Goal: Entertainment & Leisure: Consume media (video, audio)

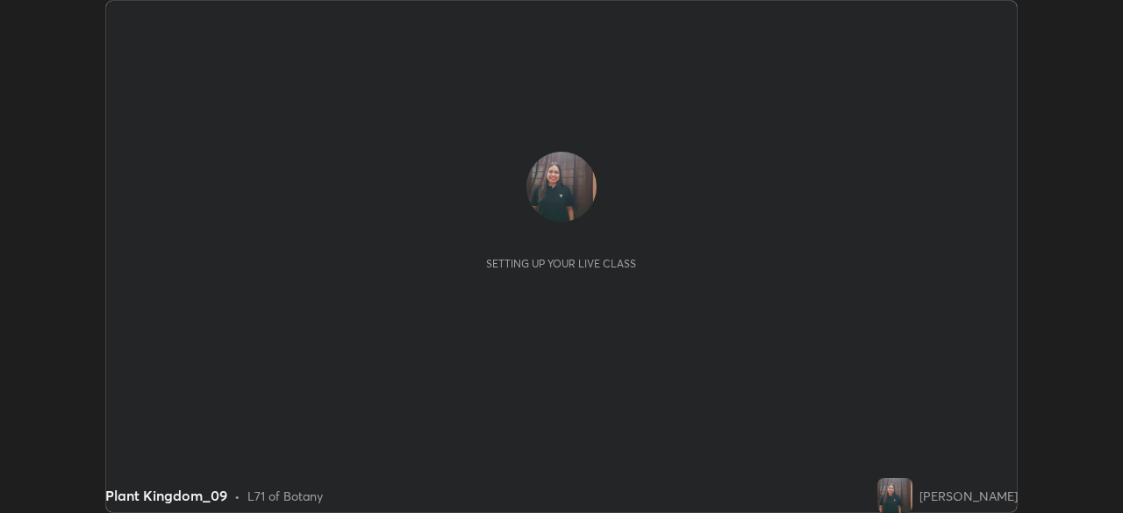
scroll to position [513, 1122]
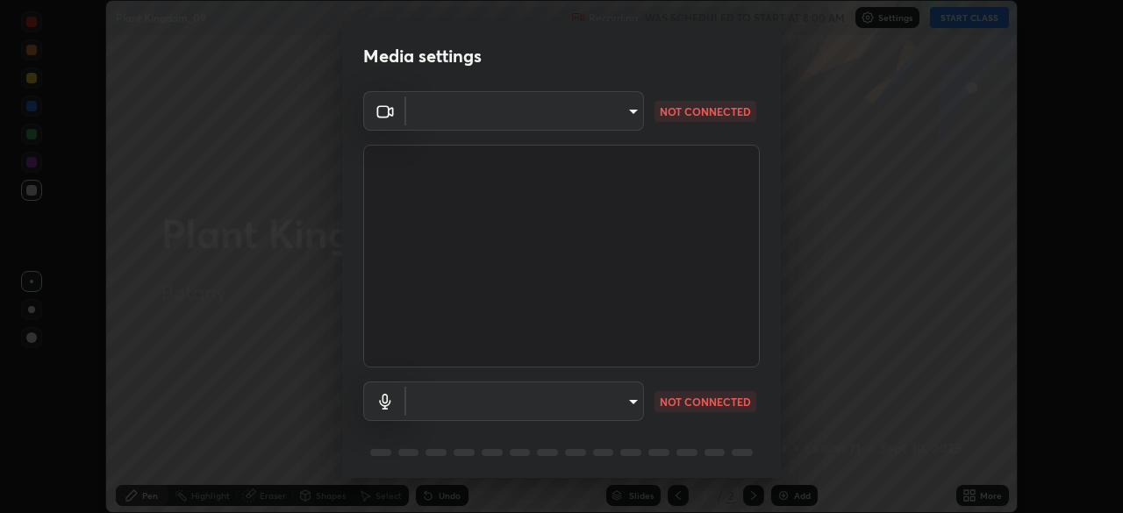
type input "a9133dad2e918d9e43cacff0d24315f55d9a531cdf13b35ee7ee266ddbc74882"
type input "2ee99eba62caab97a2905d09126a2f4531f8a74366fa5192b0f1e1518bfa4558"
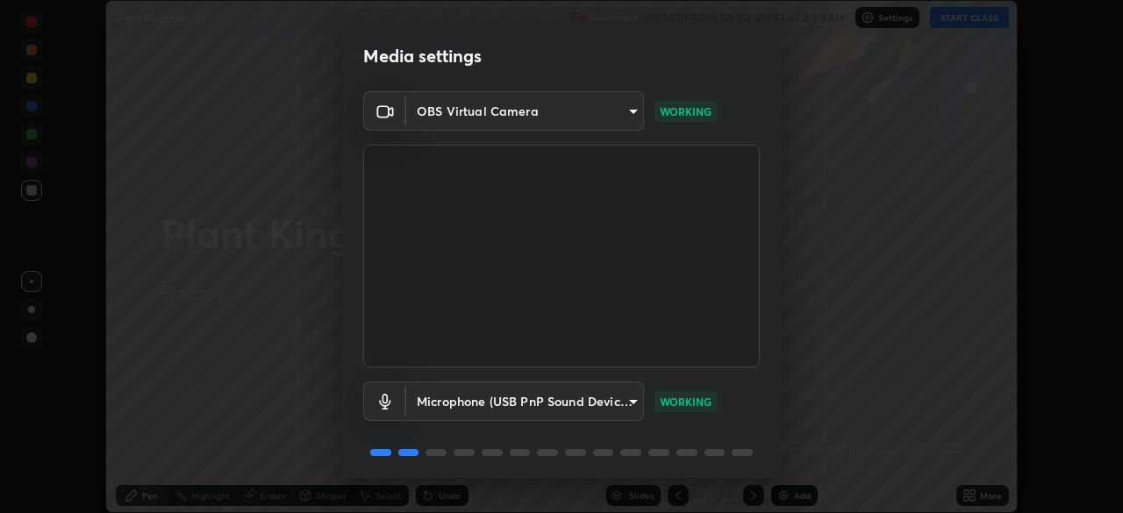
scroll to position [61, 0]
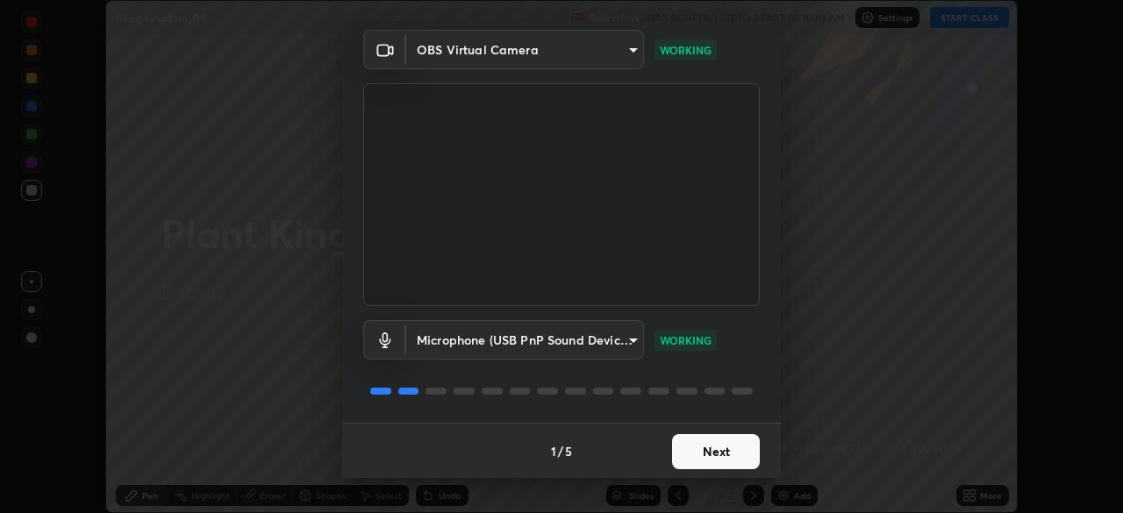
click at [699, 446] on button "Next" at bounding box center [716, 451] width 88 height 35
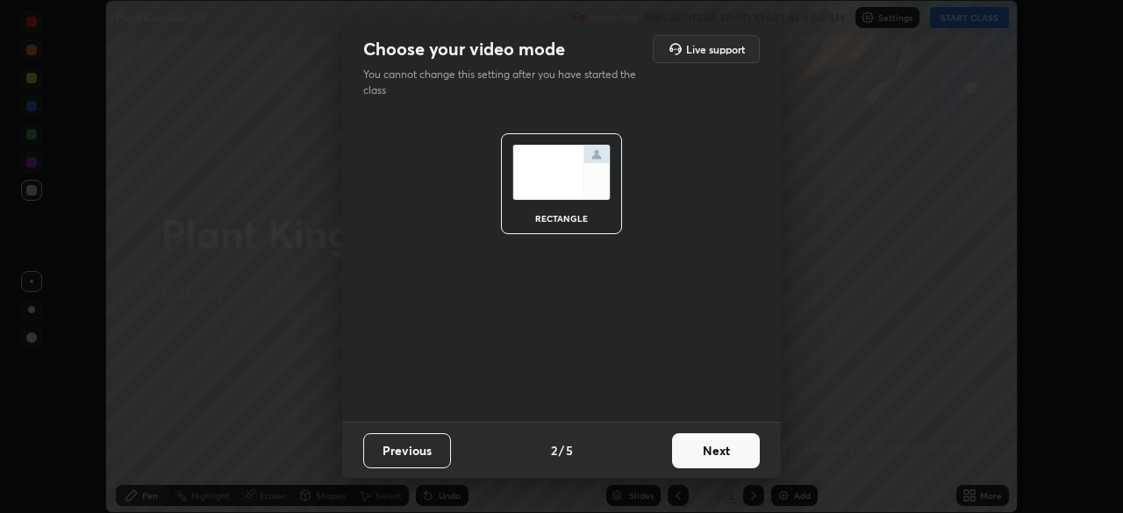
scroll to position [0, 0]
click at [703, 450] on button "Next" at bounding box center [716, 450] width 88 height 35
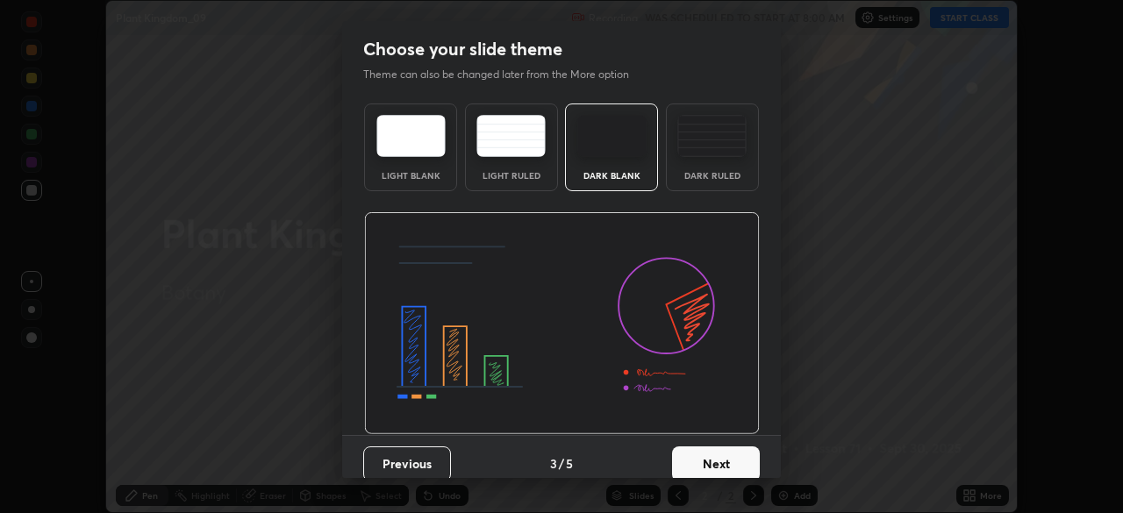
click at [698, 456] on button "Next" at bounding box center [716, 463] width 88 height 35
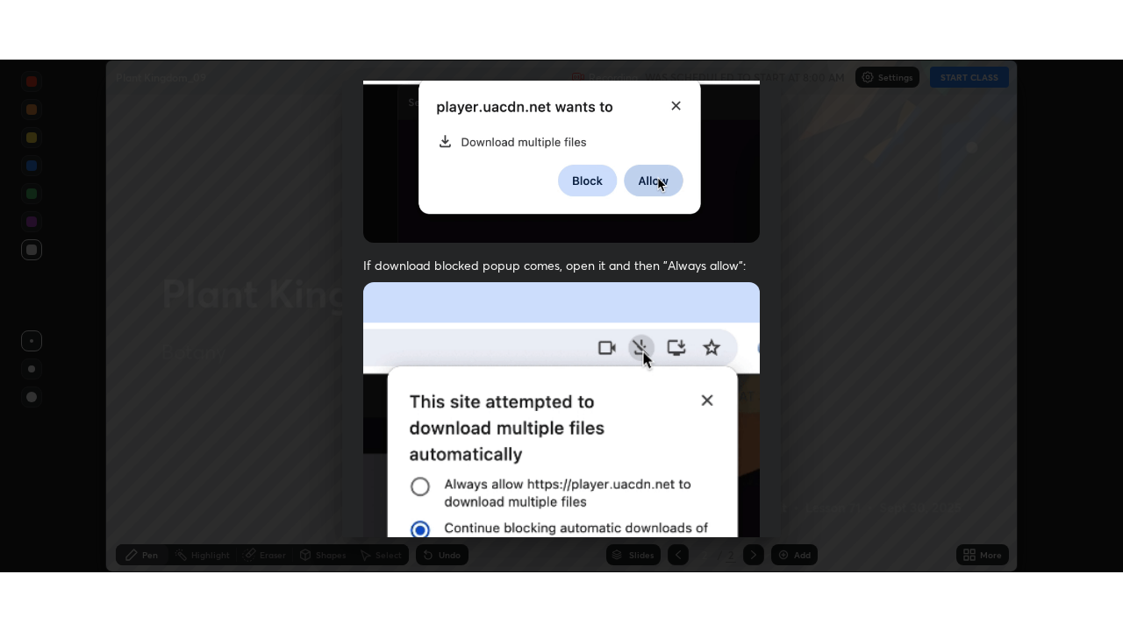
scroll to position [419, 0]
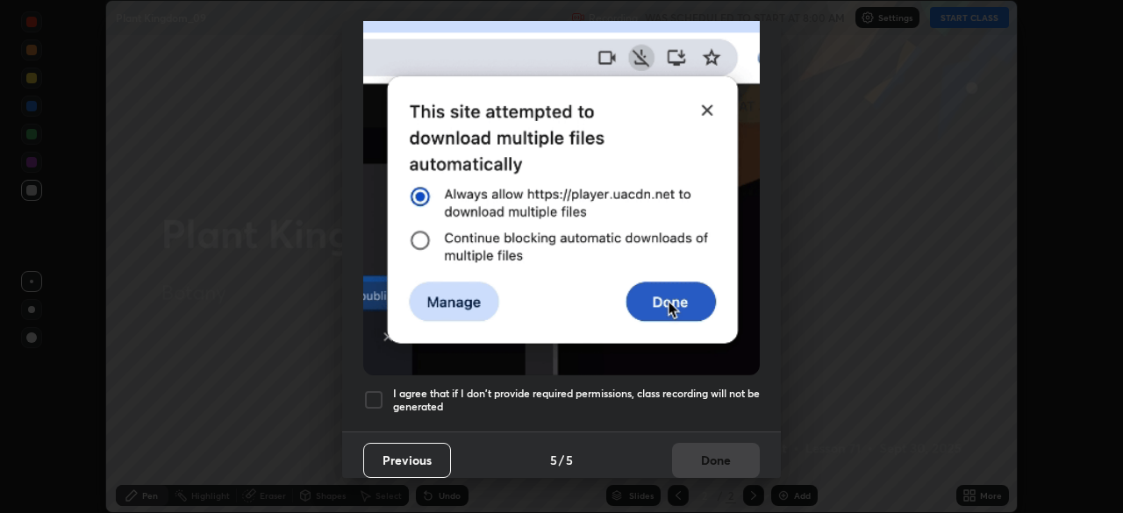
click at [365, 393] on div at bounding box center [373, 399] width 21 height 21
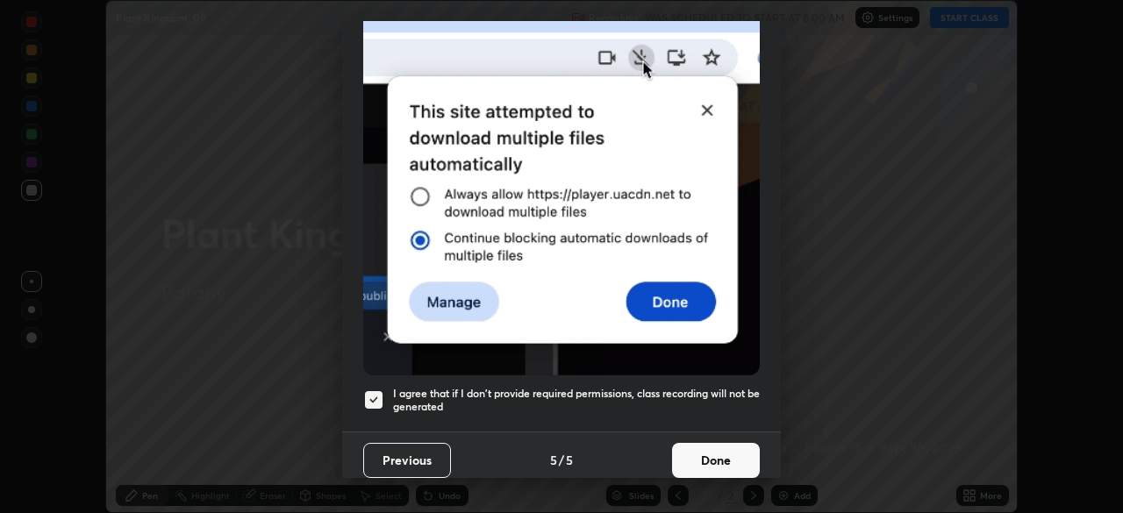
click at [709, 463] on button "Done" at bounding box center [716, 460] width 88 height 35
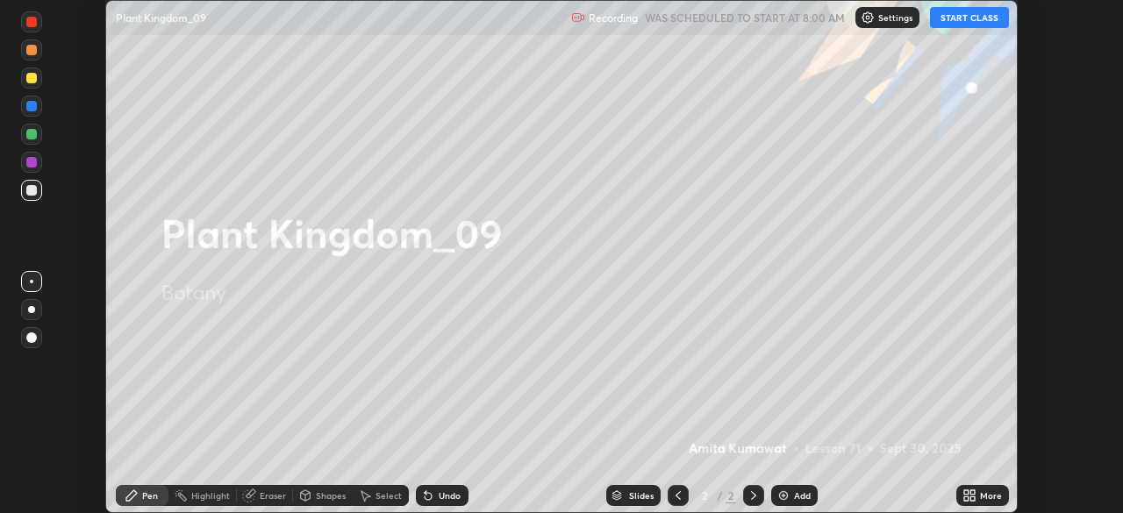
click at [968, 12] on button "START CLASS" at bounding box center [969, 17] width 79 height 21
click at [966, 492] on icon at bounding box center [966, 492] width 4 height 4
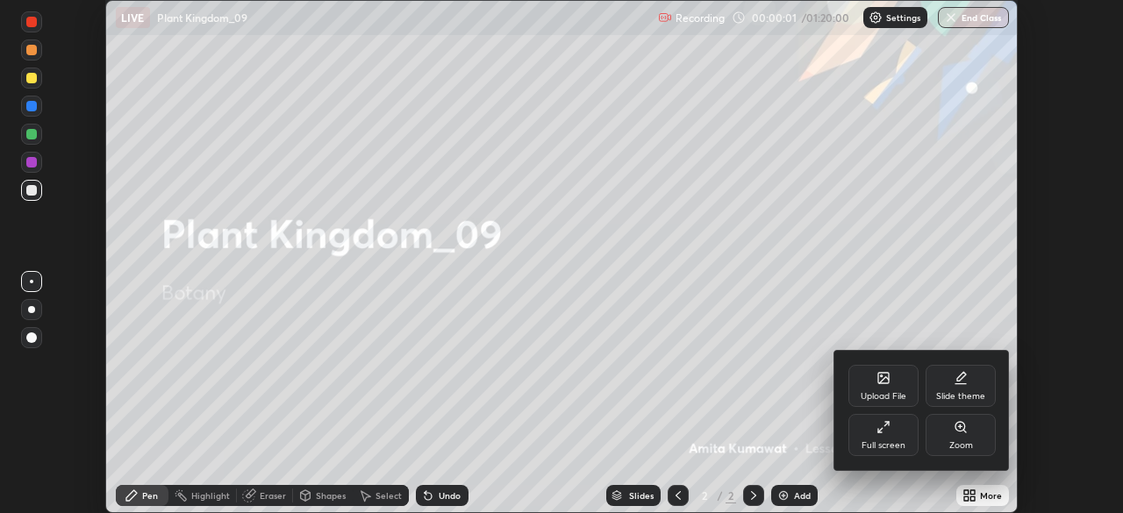
click at [897, 419] on div "Full screen" at bounding box center [883, 435] width 70 height 42
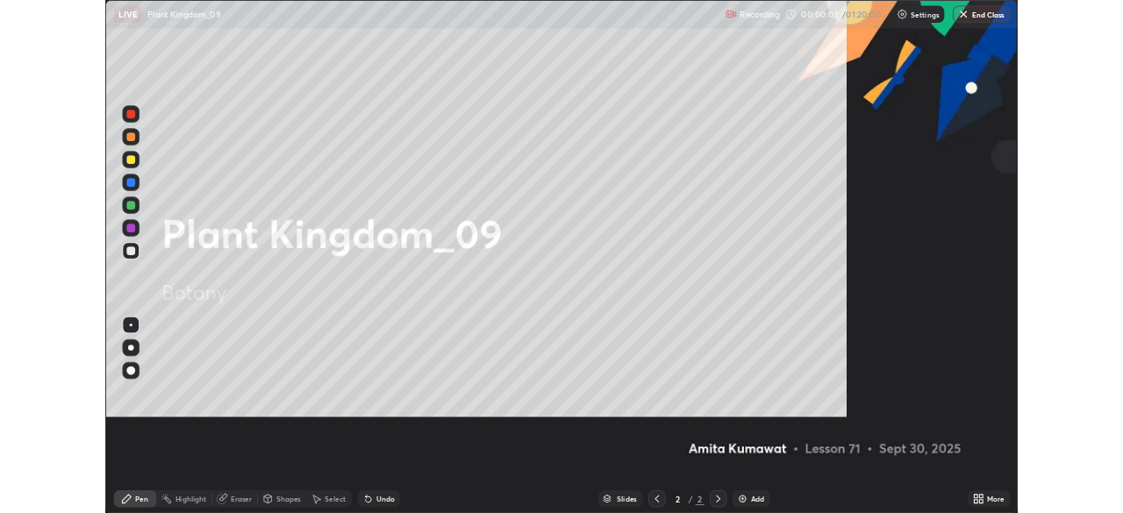
scroll to position [631, 1123]
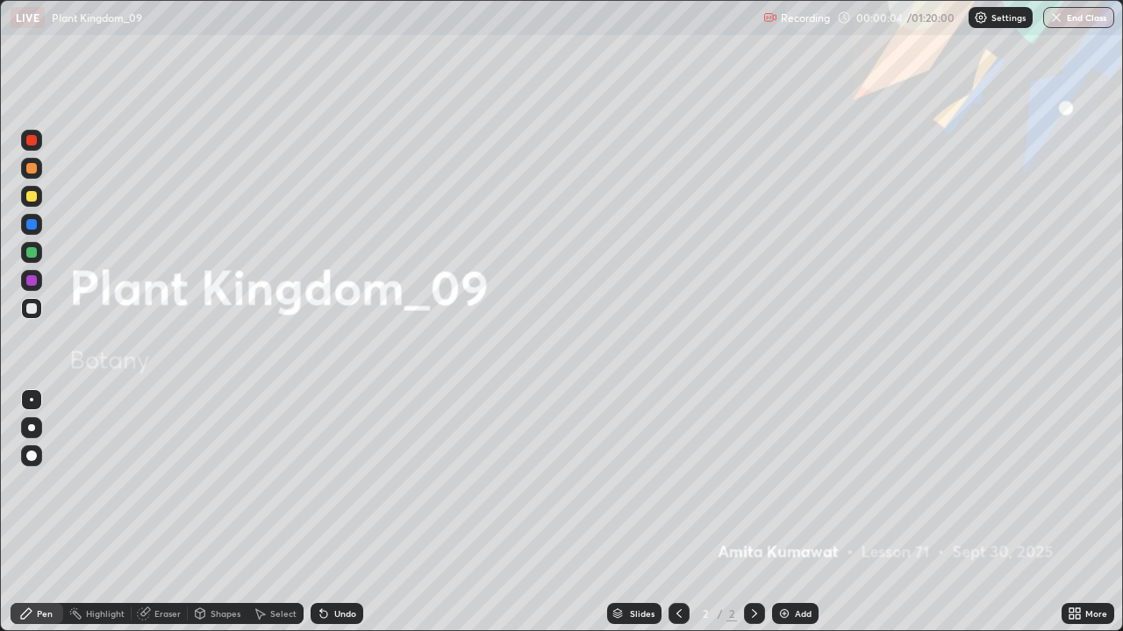
click at [789, 512] on div "Add" at bounding box center [795, 613] width 46 height 21
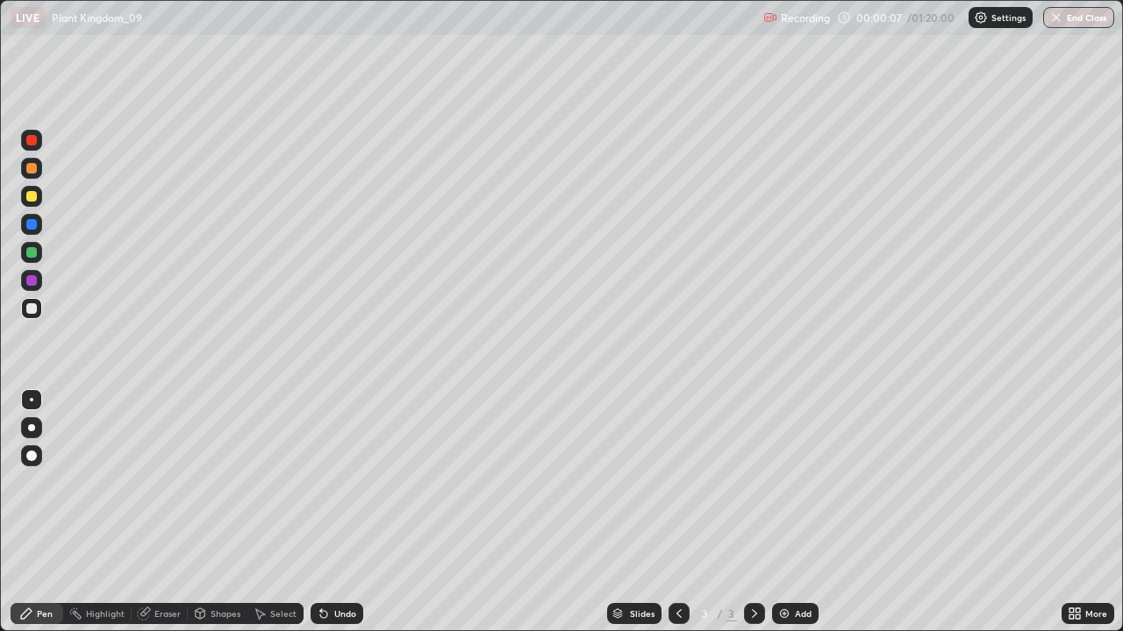
click at [32, 428] on div at bounding box center [31, 427] width 7 height 7
click at [993, 18] on p "Settings" at bounding box center [1008, 17] width 34 height 9
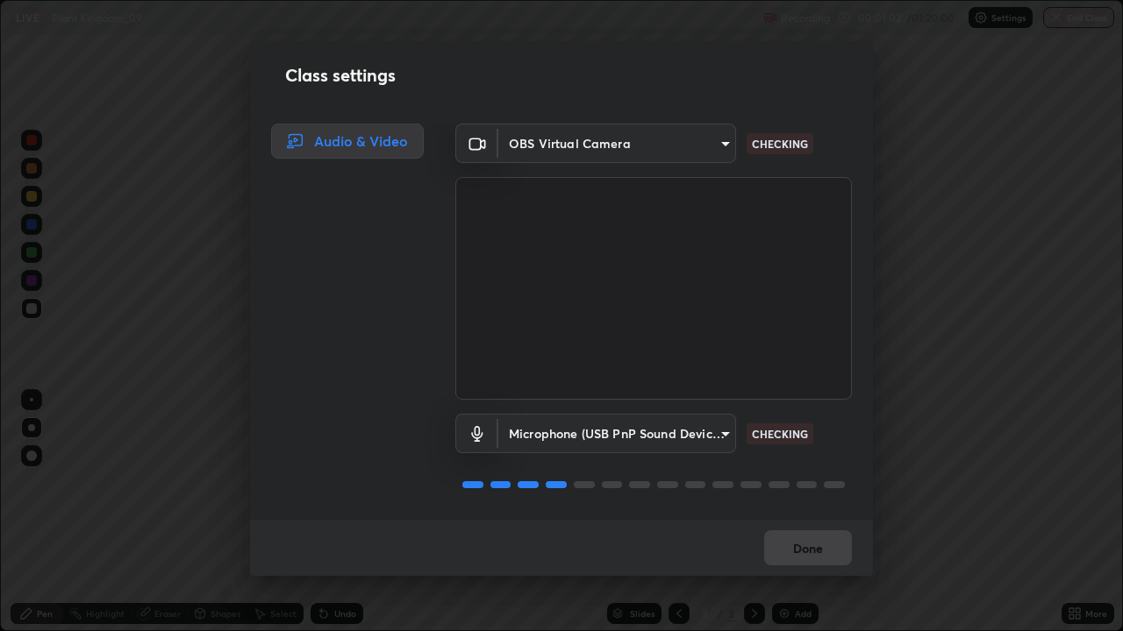
click at [652, 351] on video at bounding box center [653, 288] width 396 height 223
click at [812, 512] on div "Done" at bounding box center [561, 548] width 623 height 56
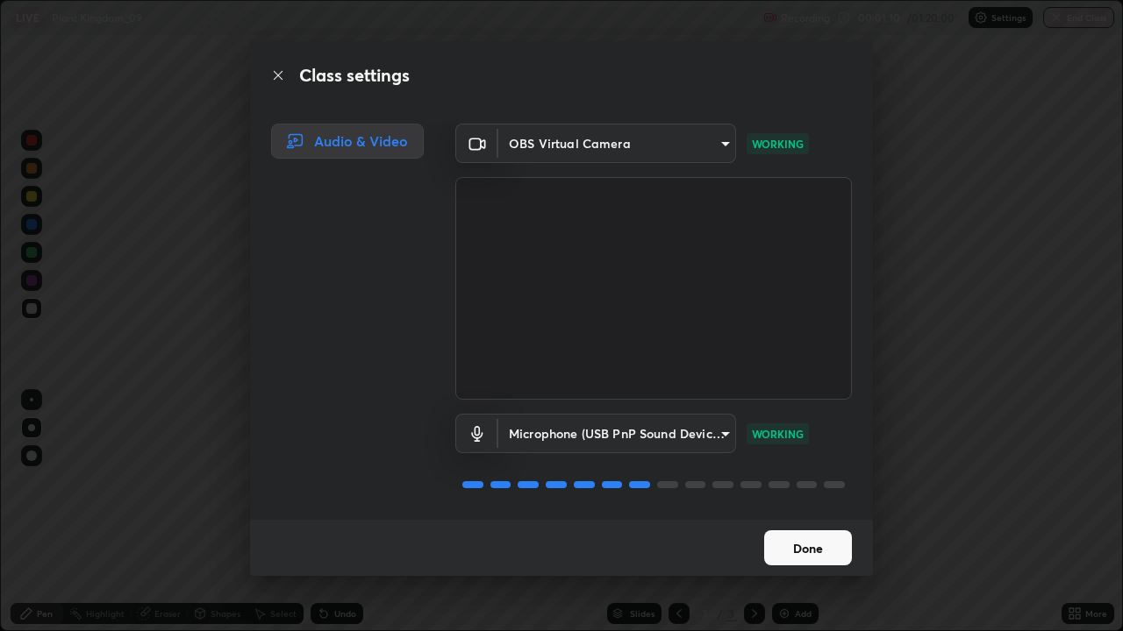
click at [651, 354] on video at bounding box center [653, 288] width 396 height 223
click at [775, 429] on p "WORKING" at bounding box center [778, 434] width 52 height 16
click at [573, 140] on body "Erase all LIVE Plant Kingdom_09 Recording 00:01:14 / 01:20:00 Settings End Clas…" at bounding box center [561, 315] width 1123 height 631
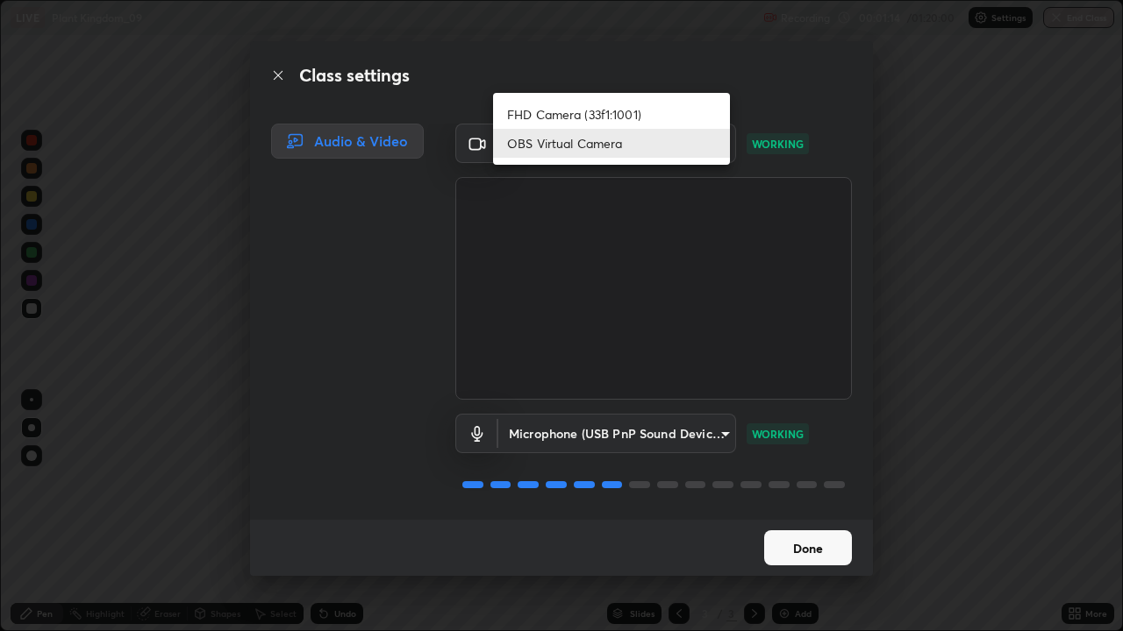
click at [570, 144] on li "OBS Virtual Camera" at bounding box center [611, 143] width 237 height 29
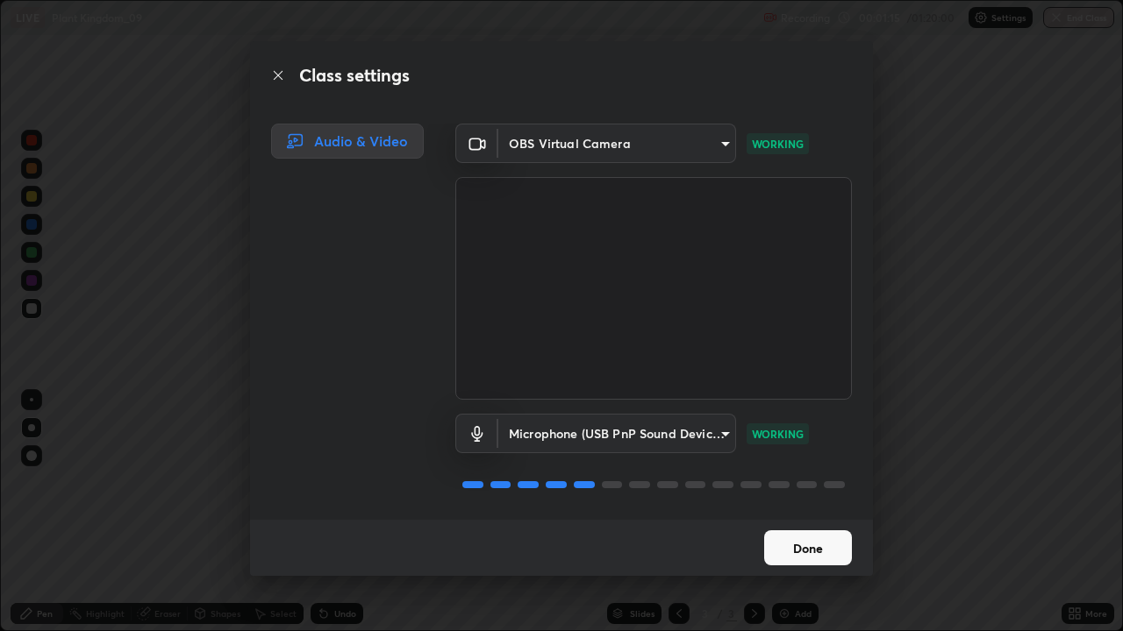
click at [576, 144] on body "Erase all LIVE Plant Kingdom_09 Recording 00:01:15 / 01:20:00 Settings End Clas…" at bounding box center [561, 315] width 1123 height 631
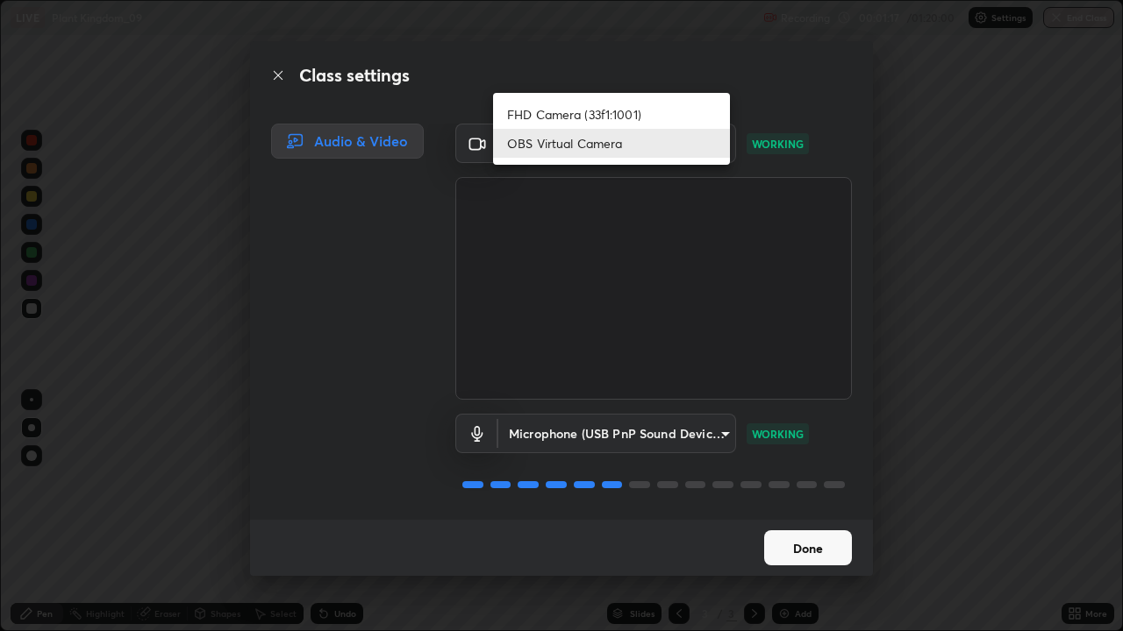
click at [561, 142] on li "OBS Virtual Camera" at bounding box center [611, 143] width 237 height 29
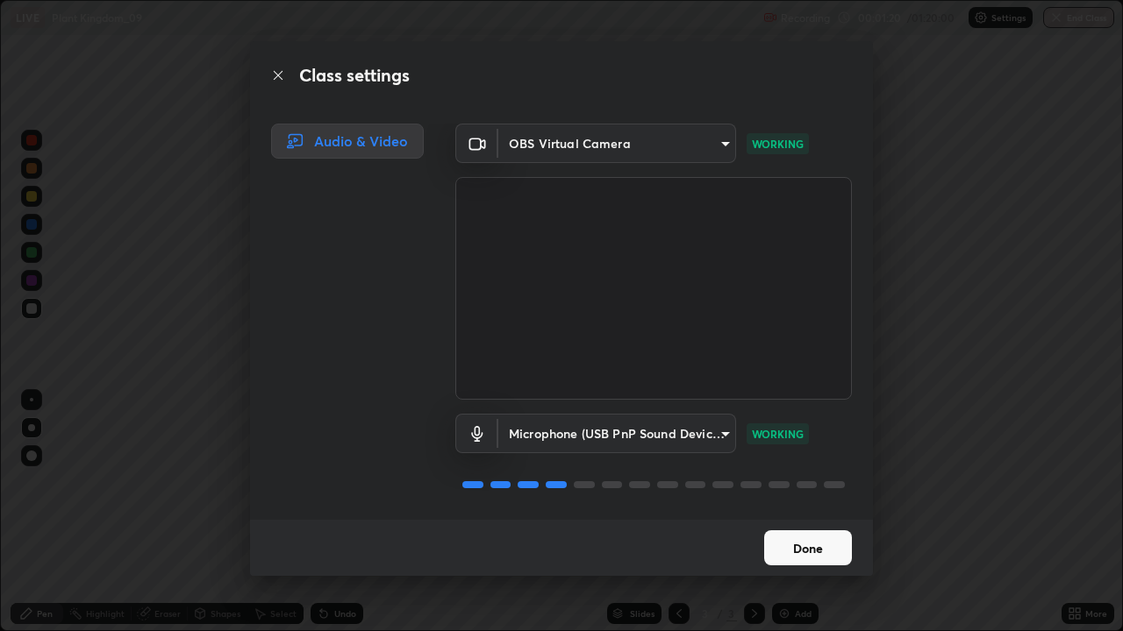
click at [602, 139] on body "Erase all LIVE Plant Kingdom_09 Recording 00:01:20 / 01:20:00 Settings End Clas…" at bounding box center [561, 315] width 1123 height 631
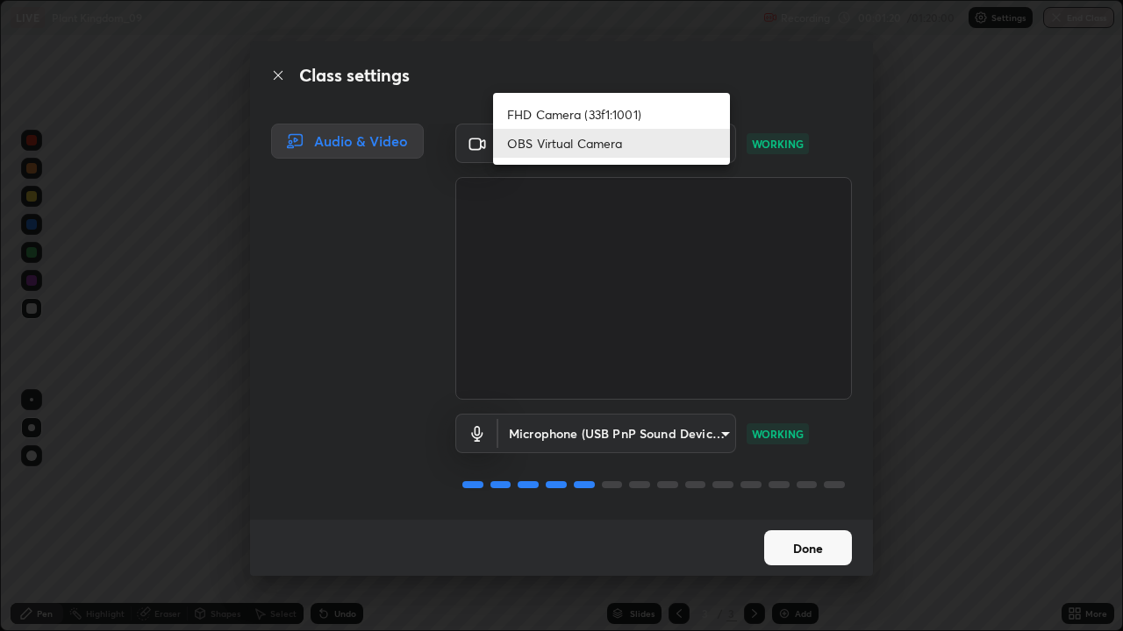
click at [582, 116] on li "FHD Camera (33f1:1001)" at bounding box center [611, 114] width 237 height 29
type input "d1b82ff275ac2375aa2c9b6f55721870c379fe528da31cc17aeddc1634fe9815"
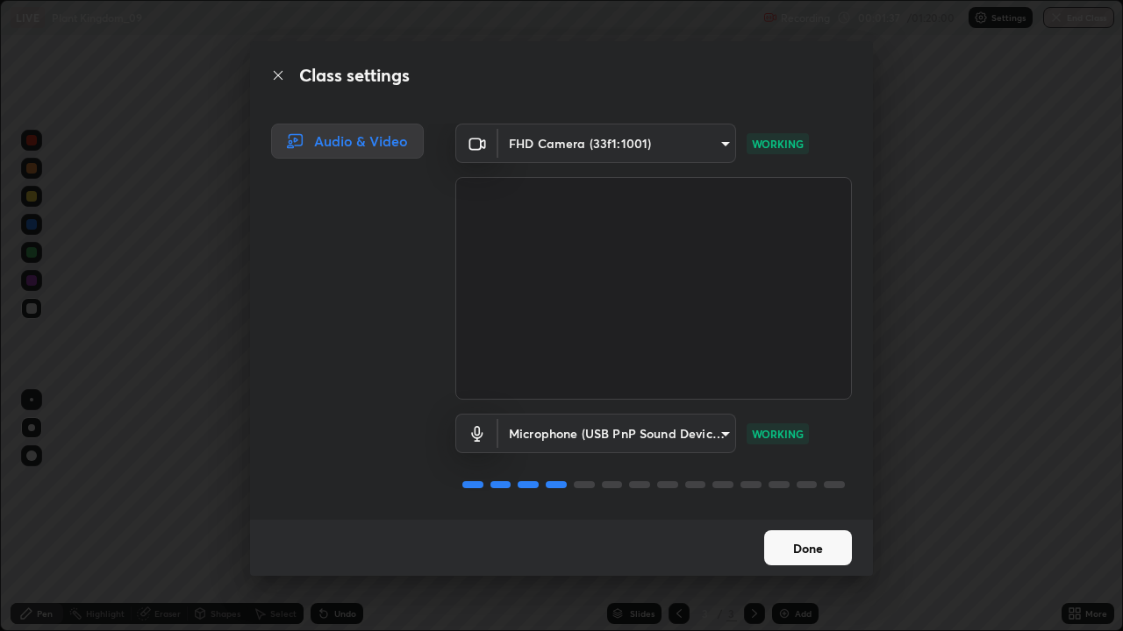
click at [807, 512] on button "Done" at bounding box center [808, 548] width 88 height 35
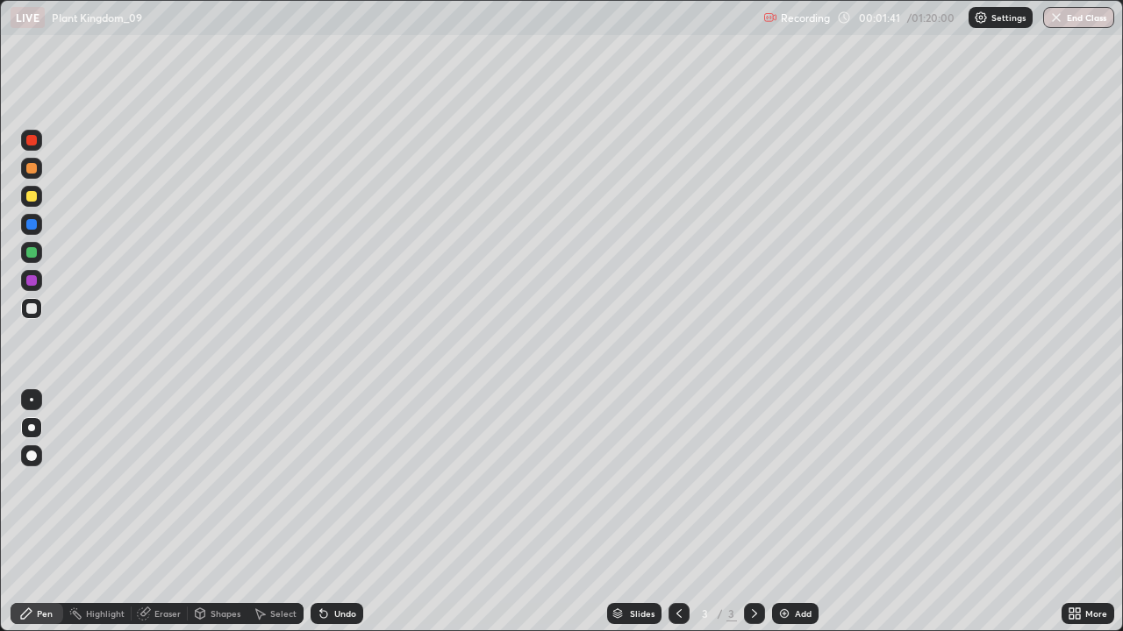
click at [997, 14] on p "Settings" at bounding box center [1008, 17] width 34 height 9
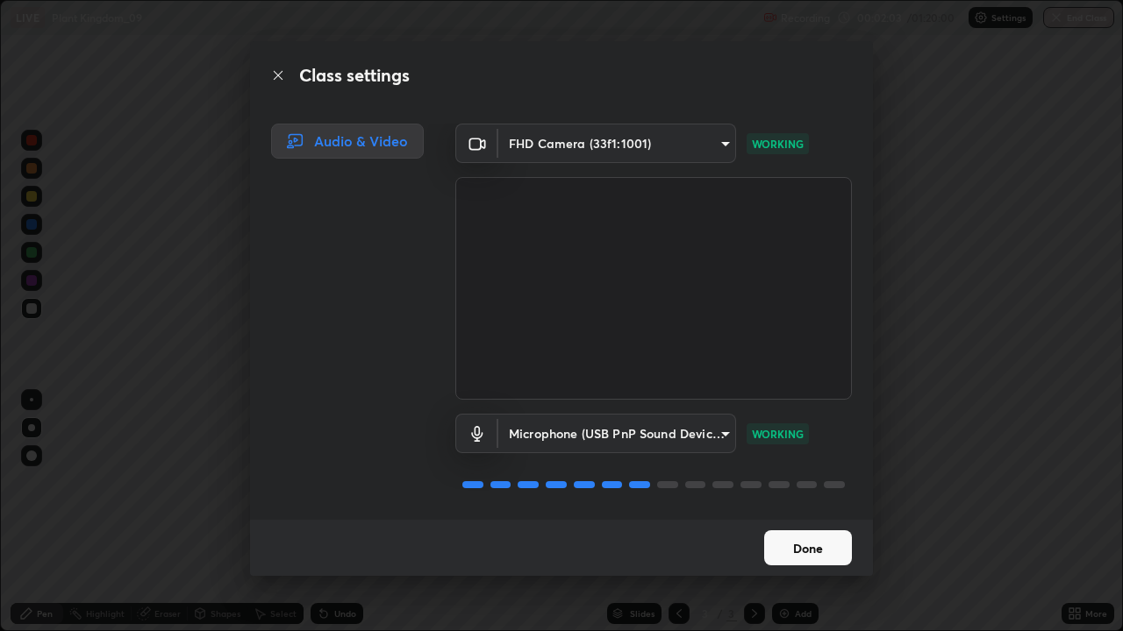
click at [816, 512] on button "Done" at bounding box center [808, 548] width 88 height 35
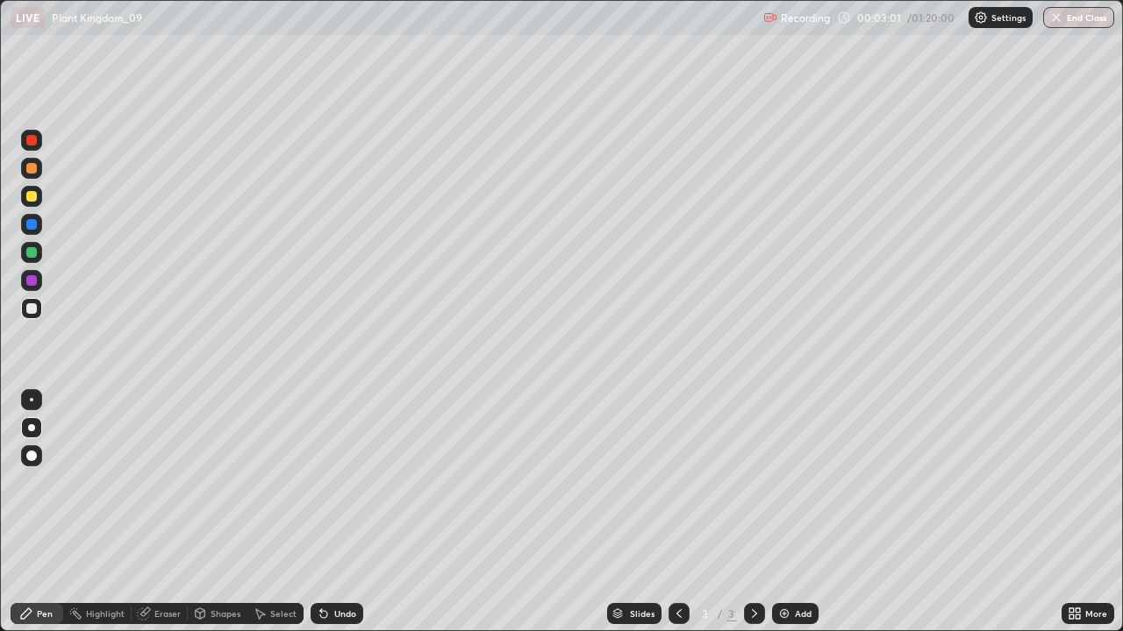
click at [32, 455] on div at bounding box center [31, 456] width 11 height 11
click at [31, 279] on div at bounding box center [31, 280] width 11 height 11
click at [34, 429] on div at bounding box center [31, 427] width 7 height 7
click at [27, 311] on div at bounding box center [31, 308] width 11 height 11
click at [332, 512] on div "Undo" at bounding box center [336, 613] width 53 height 21
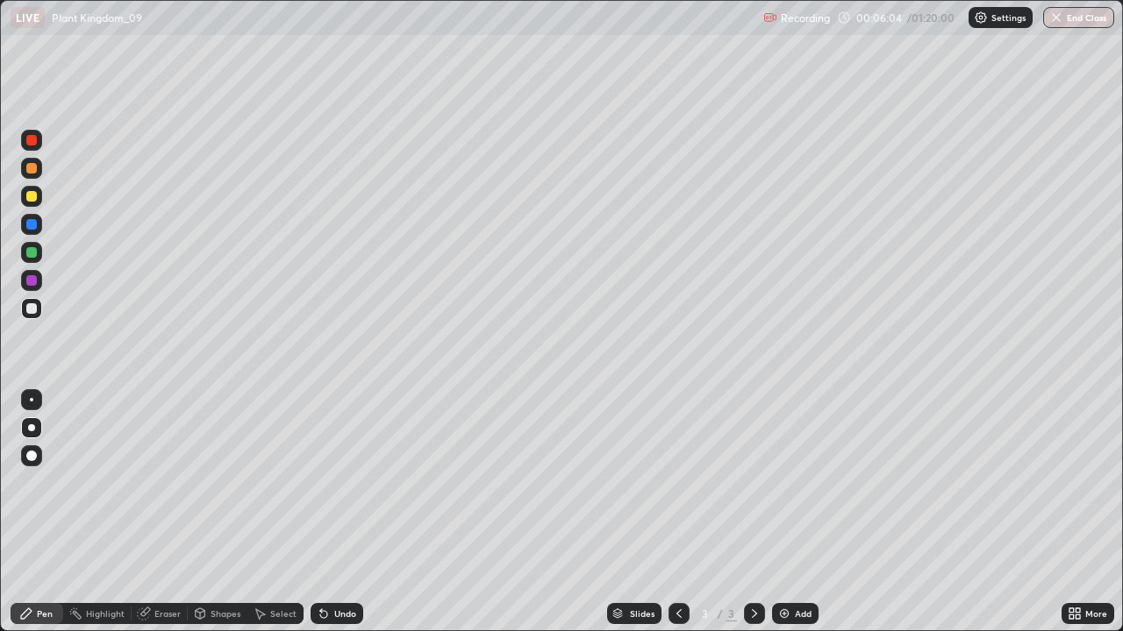
click at [32, 253] on div at bounding box center [31, 252] width 11 height 11
click at [30, 307] on div at bounding box center [31, 308] width 11 height 11
click at [30, 195] on div at bounding box center [31, 196] width 11 height 11
click at [30, 310] on div at bounding box center [31, 308] width 11 height 11
click at [30, 284] on div at bounding box center [31, 280] width 11 height 11
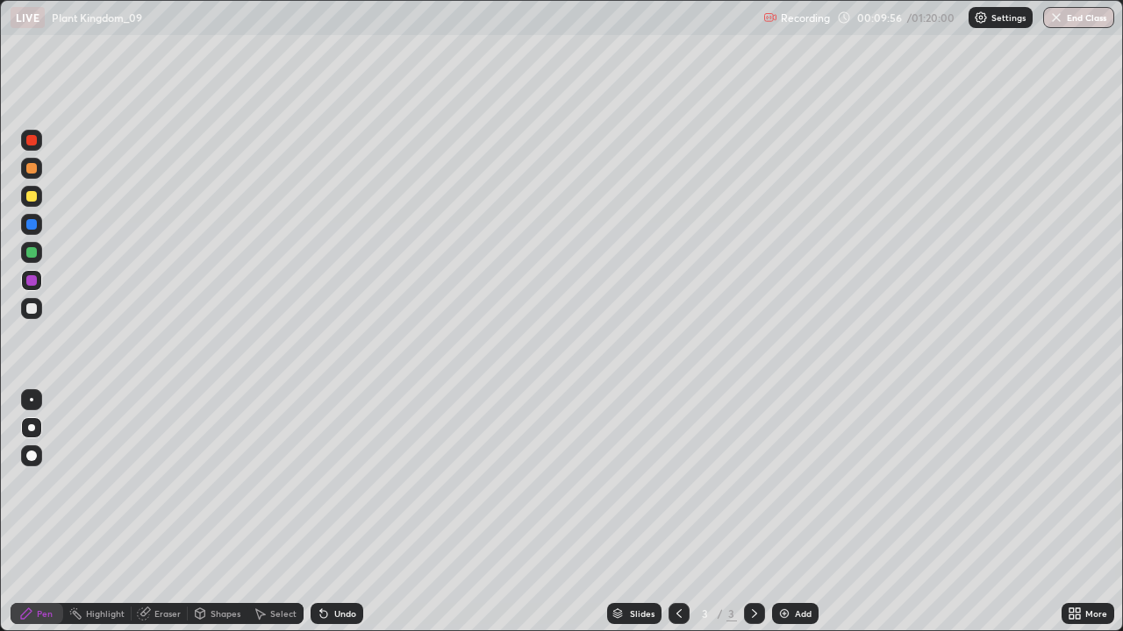
click at [350, 512] on div "Undo" at bounding box center [345, 614] width 22 height 9
click at [343, 512] on div "Undo" at bounding box center [345, 614] width 22 height 9
click at [342, 512] on div "Undo" at bounding box center [345, 614] width 22 height 9
click at [340, 512] on div "Undo" at bounding box center [345, 614] width 22 height 9
click at [338, 512] on div "Undo" at bounding box center [345, 614] width 22 height 9
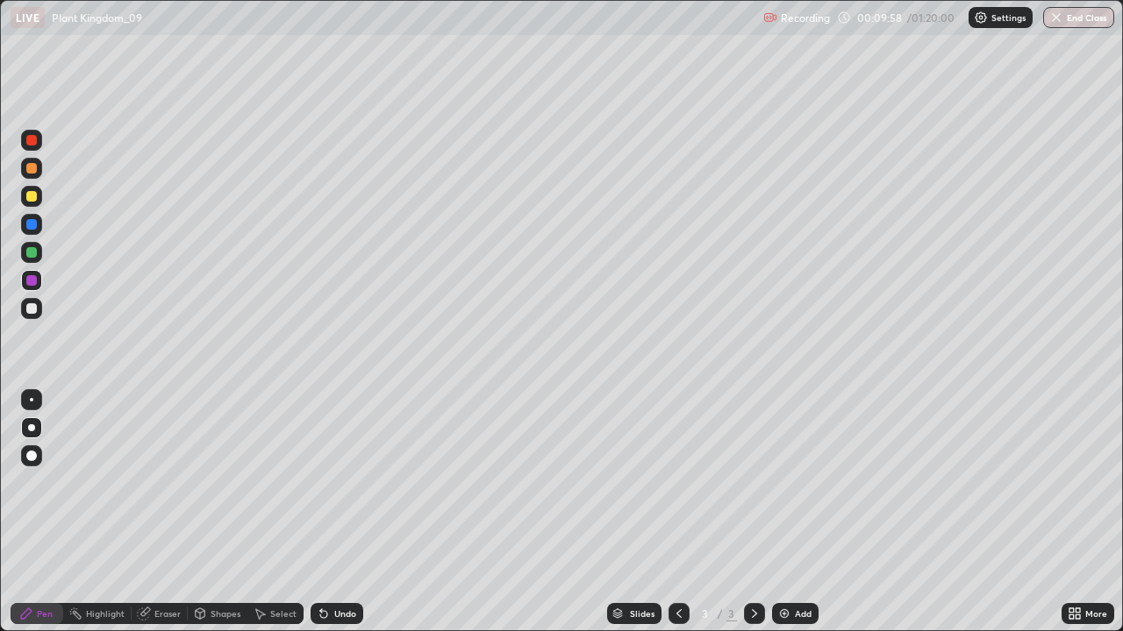
click at [338, 512] on div "Undo" at bounding box center [345, 614] width 22 height 9
click at [784, 512] on img at bounding box center [784, 614] width 14 height 14
click at [32, 306] on div at bounding box center [31, 308] width 11 height 11
click at [32, 307] on div at bounding box center [31, 308] width 11 height 11
click at [33, 279] on div at bounding box center [31, 280] width 11 height 11
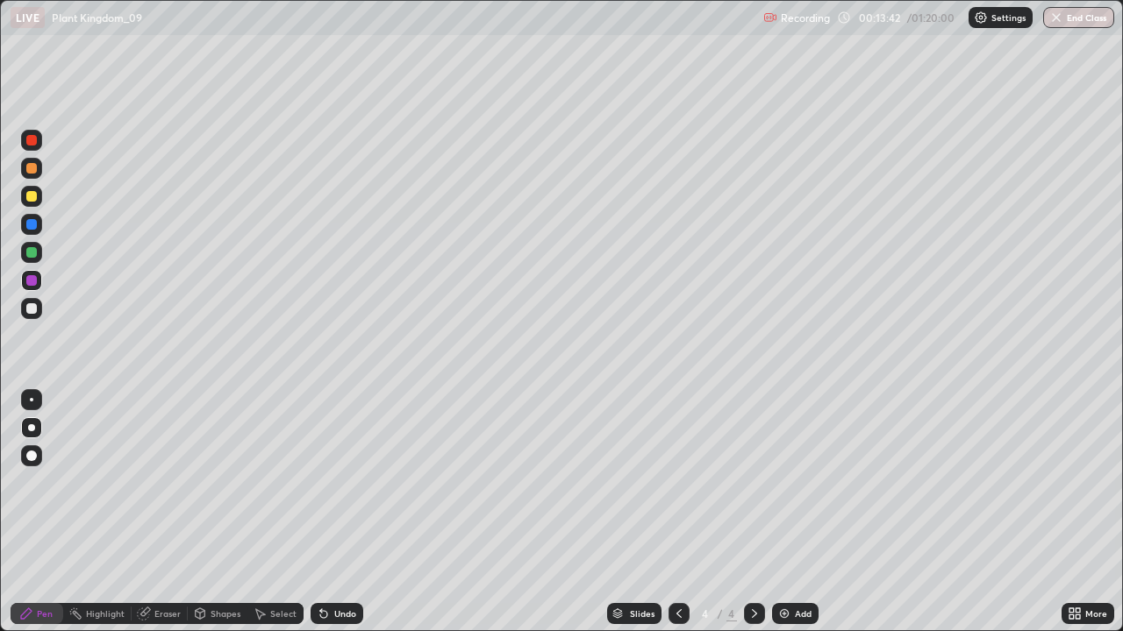
click at [39, 308] on div at bounding box center [31, 308] width 21 height 21
click at [28, 254] on div at bounding box center [31, 252] width 11 height 11
click at [679, 512] on icon at bounding box center [679, 614] width 14 height 14
click at [751, 512] on icon at bounding box center [754, 614] width 14 height 14
click at [348, 512] on div "Undo" at bounding box center [345, 614] width 22 height 9
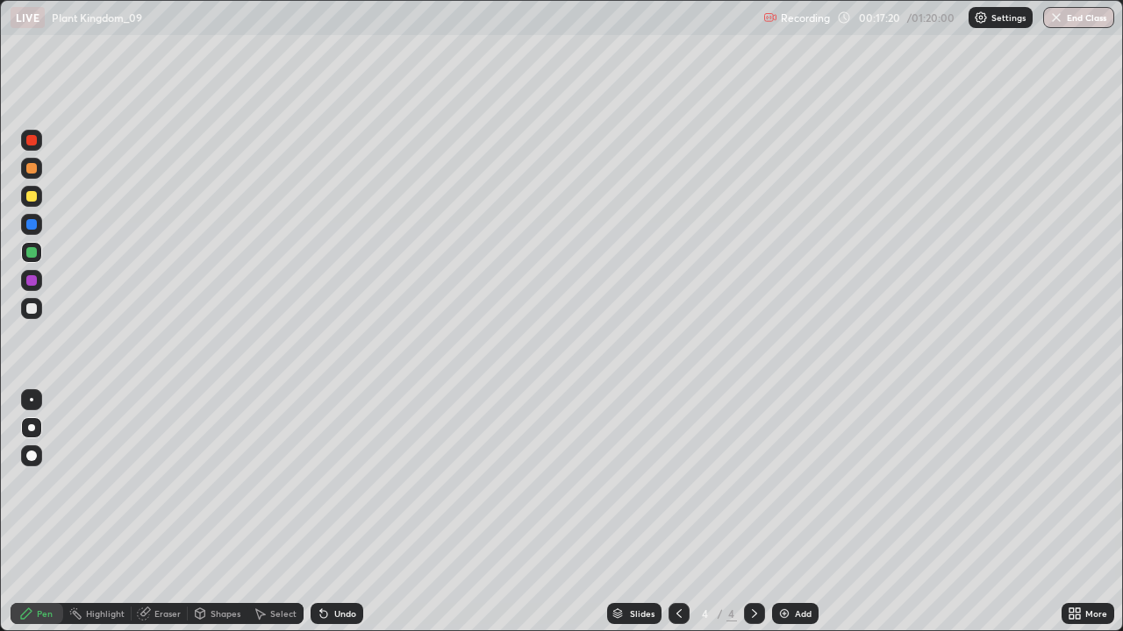
click at [677, 512] on icon at bounding box center [679, 614] width 14 height 14
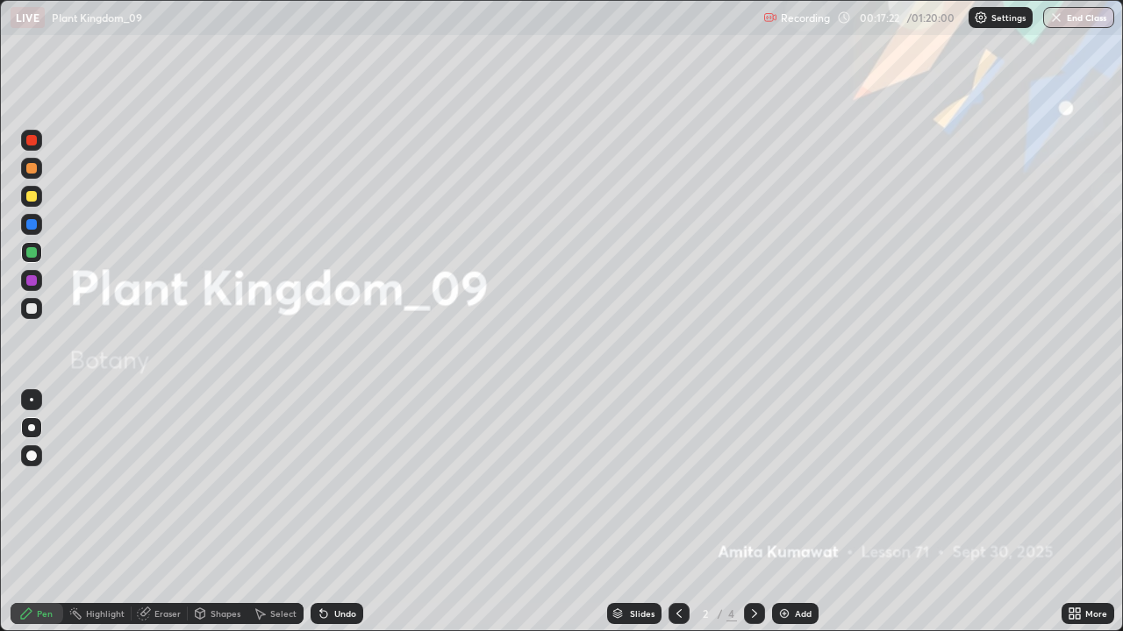
click at [754, 512] on icon at bounding box center [754, 614] width 14 height 14
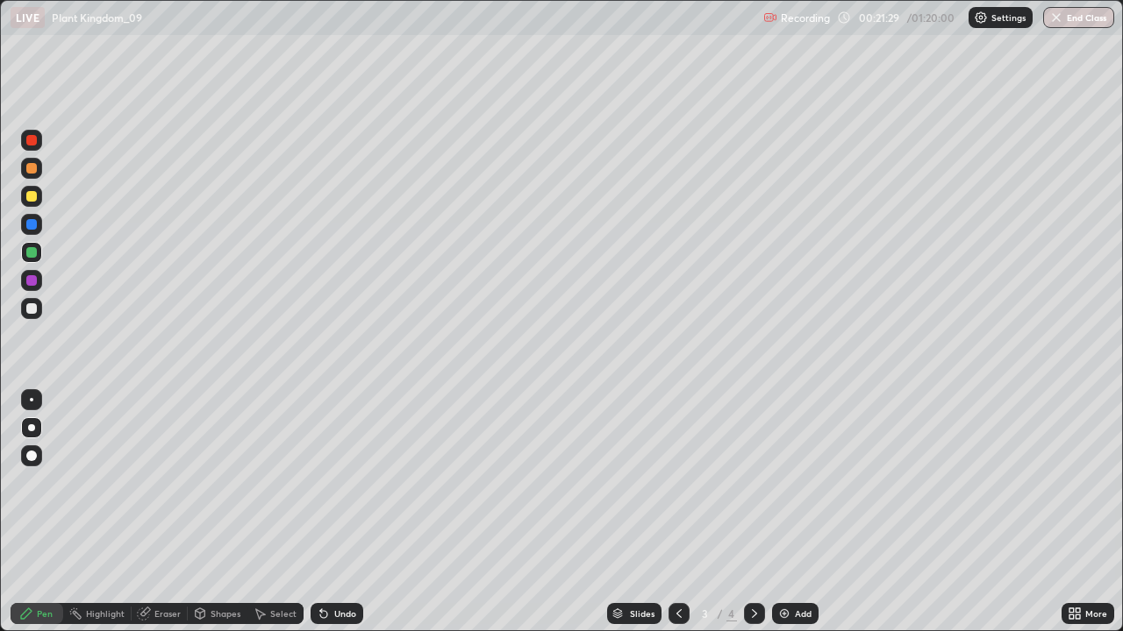
click at [752, 512] on icon at bounding box center [754, 614] width 14 height 14
click at [754, 512] on icon at bounding box center [754, 614] width 14 height 14
click at [782, 512] on img at bounding box center [784, 614] width 14 height 14
click at [34, 304] on div at bounding box center [31, 308] width 11 height 11
click at [28, 281] on div at bounding box center [31, 280] width 11 height 11
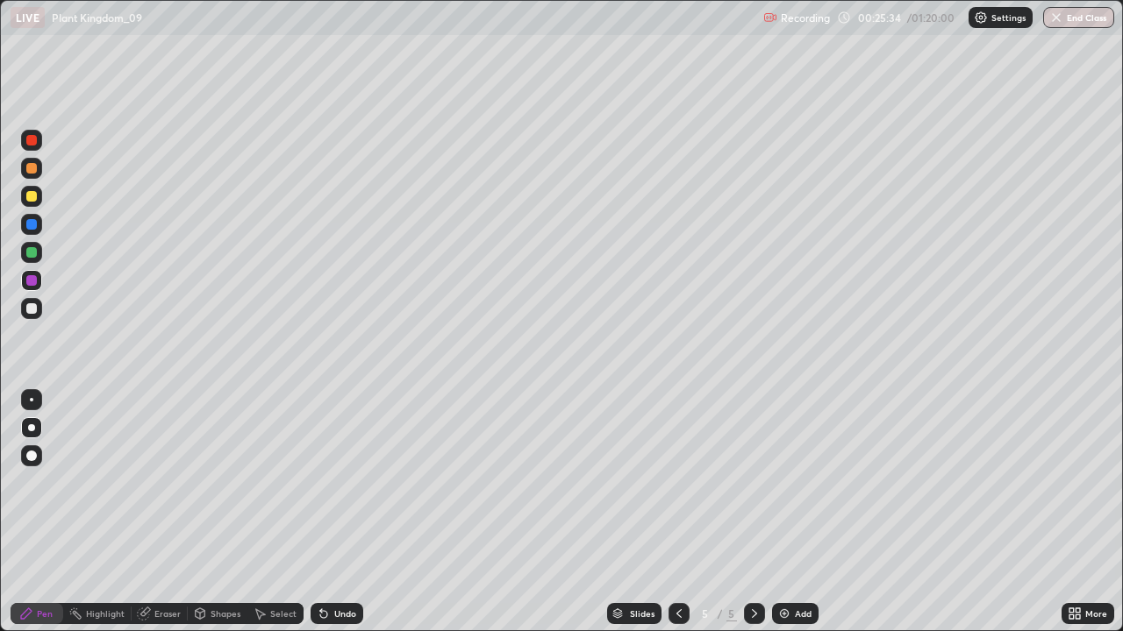
click at [677, 512] on icon at bounding box center [679, 614] width 14 height 14
click at [754, 512] on icon at bounding box center [754, 614] width 14 height 14
click at [749, 512] on icon at bounding box center [754, 614] width 14 height 14
click at [28, 302] on div at bounding box center [31, 308] width 21 height 21
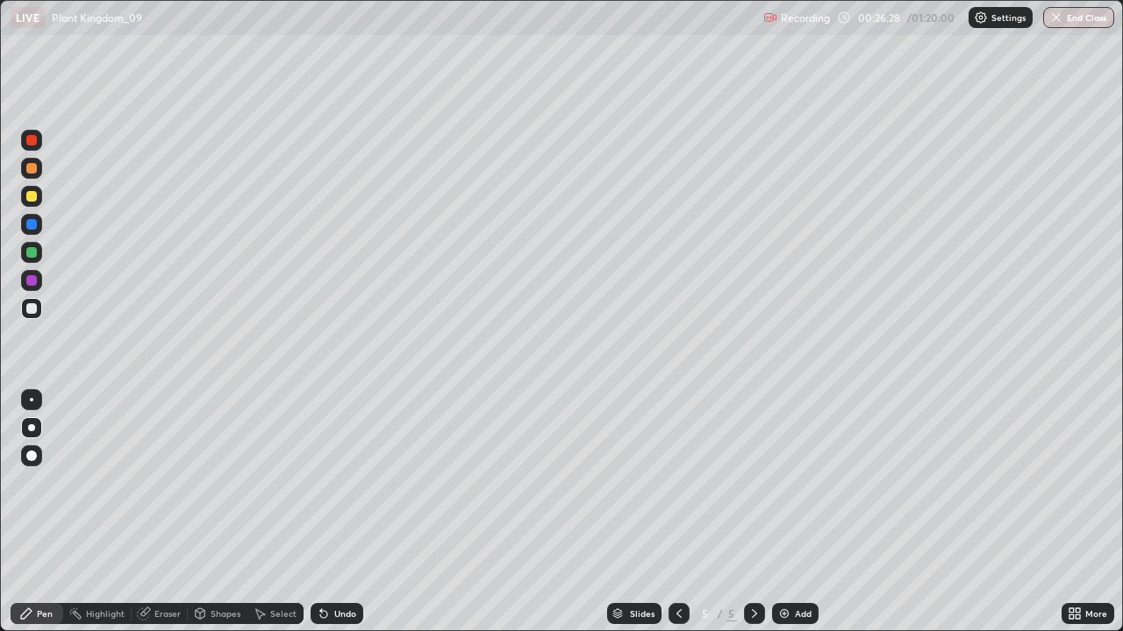
click at [339, 512] on div "Undo" at bounding box center [345, 614] width 22 height 9
click at [32, 282] on div at bounding box center [31, 280] width 11 height 11
click at [32, 256] on div at bounding box center [31, 252] width 11 height 11
click at [779, 512] on img at bounding box center [784, 614] width 14 height 14
click at [32, 310] on div at bounding box center [31, 308] width 11 height 11
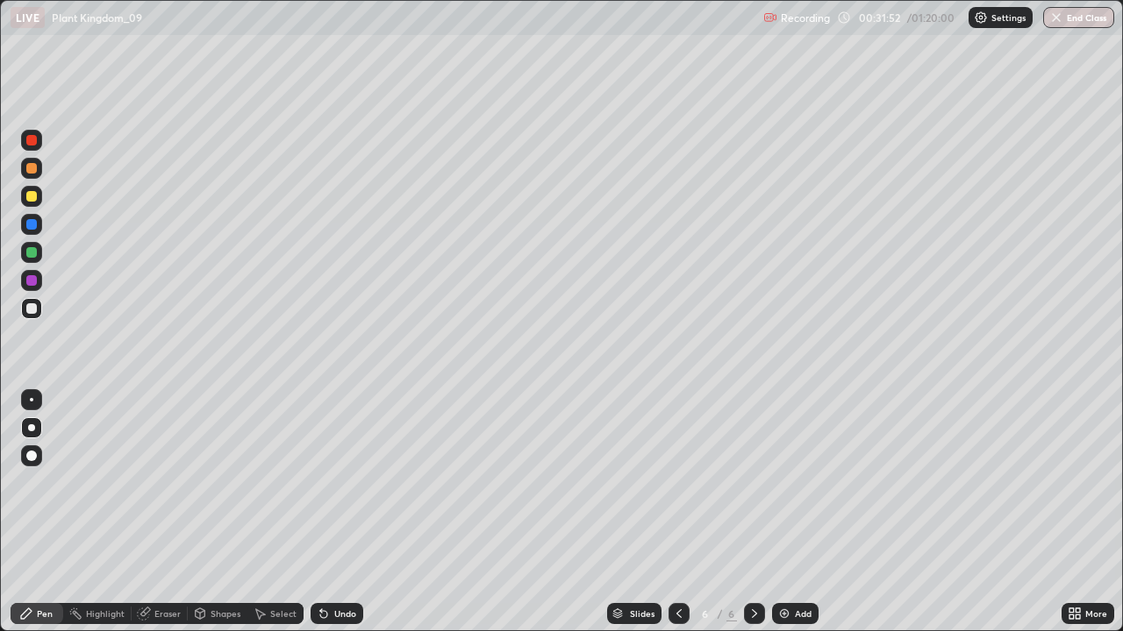
click at [30, 200] on div at bounding box center [31, 196] width 11 height 11
click at [33, 246] on div at bounding box center [31, 252] width 21 height 21
click at [30, 459] on div at bounding box center [31, 456] width 11 height 11
click at [39, 393] on div at bounding box center [31, 399] width 21 height 21
click at [31, 428] on div at bounding box center [31, 427] width 7 height 7
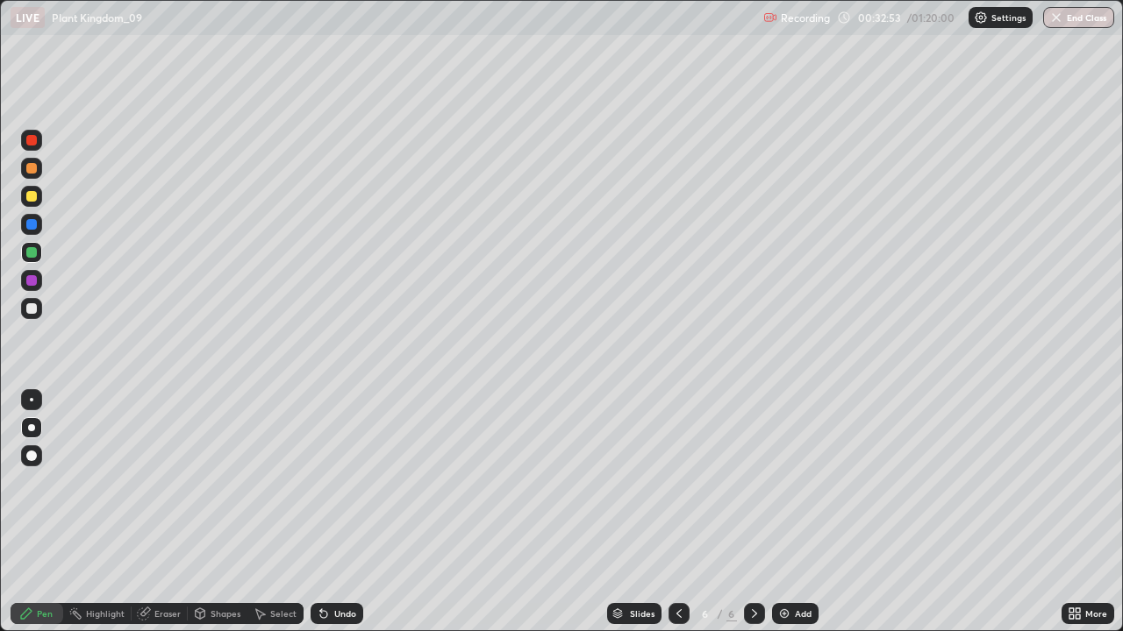
click at [32, 309] on div at bounding box center [31, 308] width 11 height 11
click at [32, 281] on div at bounding box center [31, 280] width 11 height 11
click at [31, 310] on div at bounding box center [31, 308] width 11 height 11
click at [28, 307] on div at bounding box center [31, 308] width 11 height 11
click at [28, 279] on div at bounding box center [31, 280] width 11 height 11
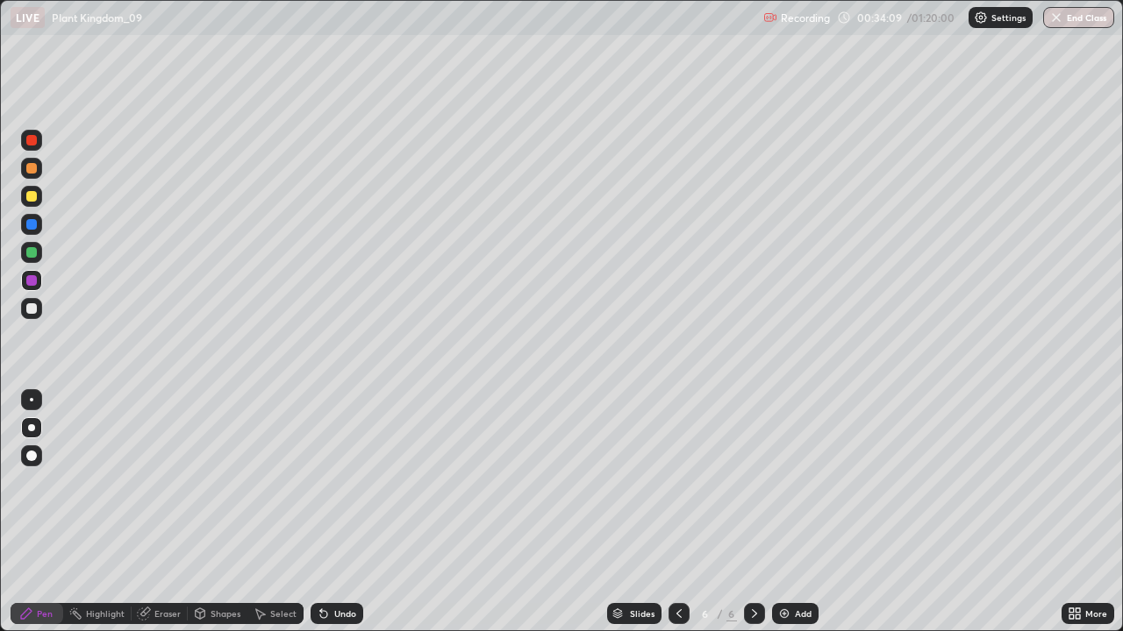
click at [32, 253] on div at bounding box center [31, 252] width 11 height 11
click at [30, 313] on div at bounding box center [31, 308] width 11 height 11
click at [334, 512] on div "Undo" at bounding box center [345, 614] width 22 height 9
click at [350, 512] on div "Undo" at bounding box center [345, 614] width 22 height 9
click at [349, 512] on div "Undo" at bounding box center [345, 614] width 22 height 9
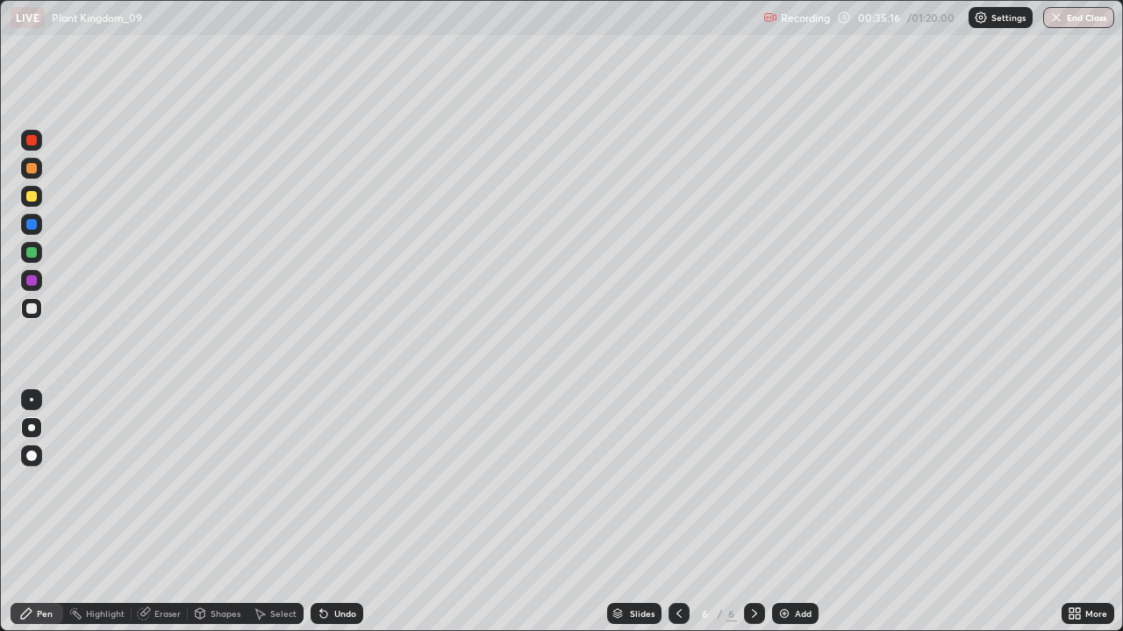
click at [350, 512] on div "Undo" at bounding box center [345, 614] width 22 height 9
click at [786, 512] on img at bounding box center [784, 614] width 14 height 14
click at [31, 281] on div at bounding box center [31, 280] width 11 height 11
click at [339, 512] on div "Undo" at bounding box center [345, 614] width 22 height 9
click at [343, 512] on div "Undo" at bounding box center [345, 614] width 22 height 9
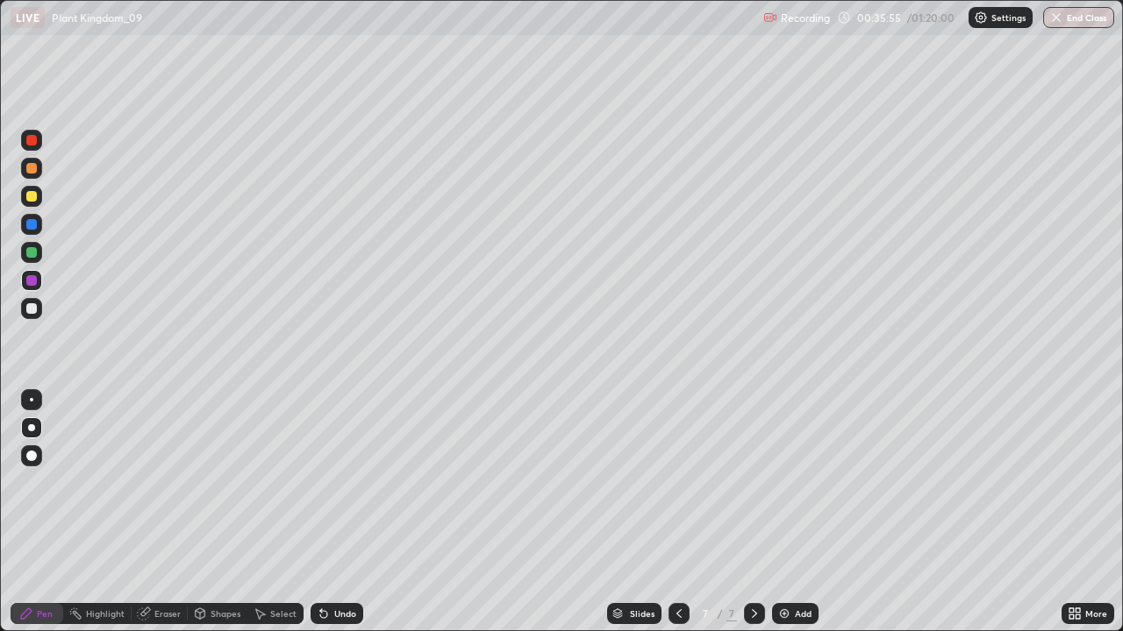
click at [345, 512] on div "Undo" at bounding box center [336, 613] width 53 height 21
click at [32, 252] on div at bounding box center [31, 252] width 11 height 11
click at [33, 249] on div at bounding box center [31, 252] width 11 height 11
click at [30, 310] on div at bounding box center [31, 308] width 11 height 11
click at [35, 280] on div at bounding box center [31, 280] width 11 height 11
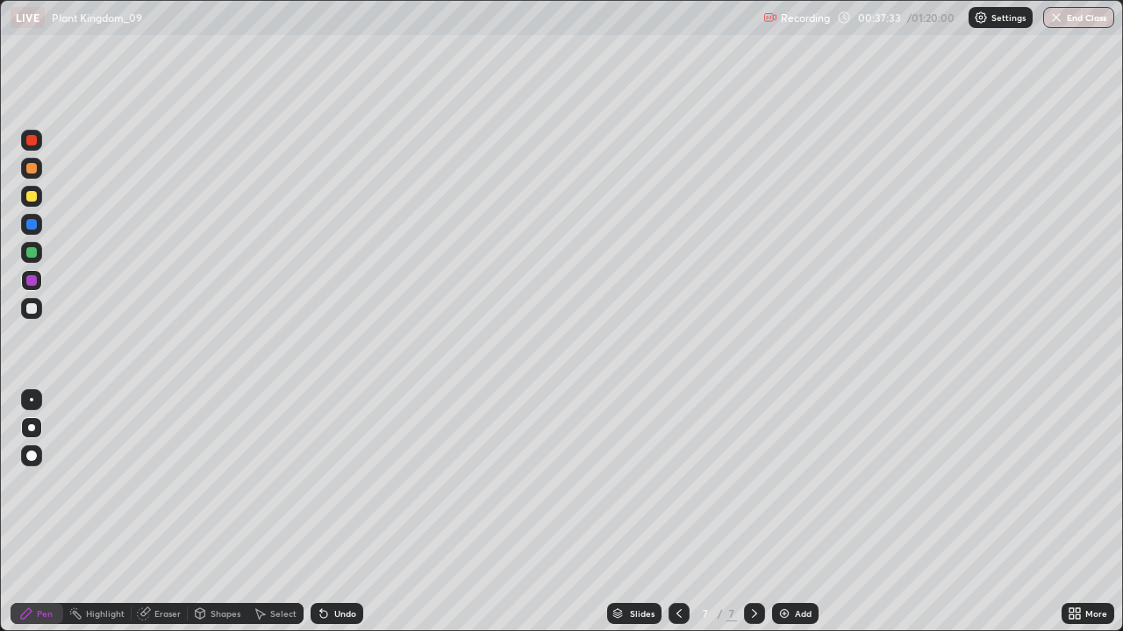
click at [30, 221] on div at bounding box center [31, 224] width 11 height 11
click at [39, 311] on div at bounding box center [31, 308] width 21 height 21
click at [27, 198] on div at bounding box center [31, 196] width 11 height 11
click at [30, 225] on div at bounding box center [31, 224] width 11 height 11
click at [30, 282] on div at bounding box center [31, 280] width 11 height 11
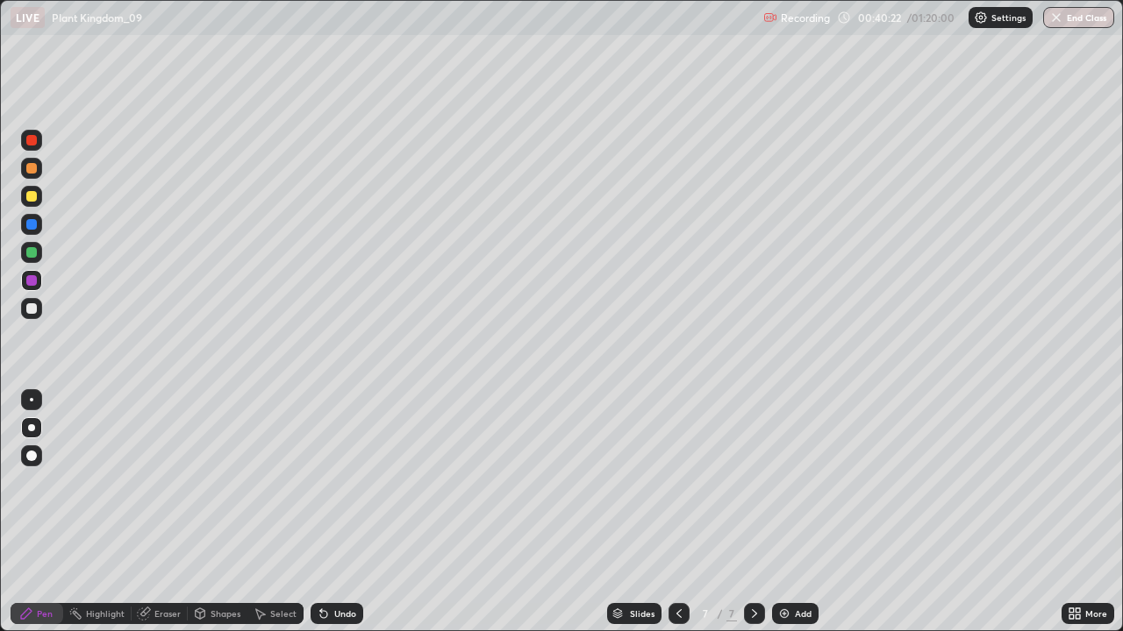
click at [781, 512] on img at bounding box center [784, 614] width 14 height 14
click at [32, 253] on div at bounding box center [31, 252] width 11 height 11
click at [669, 512] on div at bounding box center [678, 613] width 21 height 21
click at [30, 195] on div at bounding box center [31, 196] width 11 height 11
click at [33, 313] on div at bounding box center [31, 308] width 11 height 11
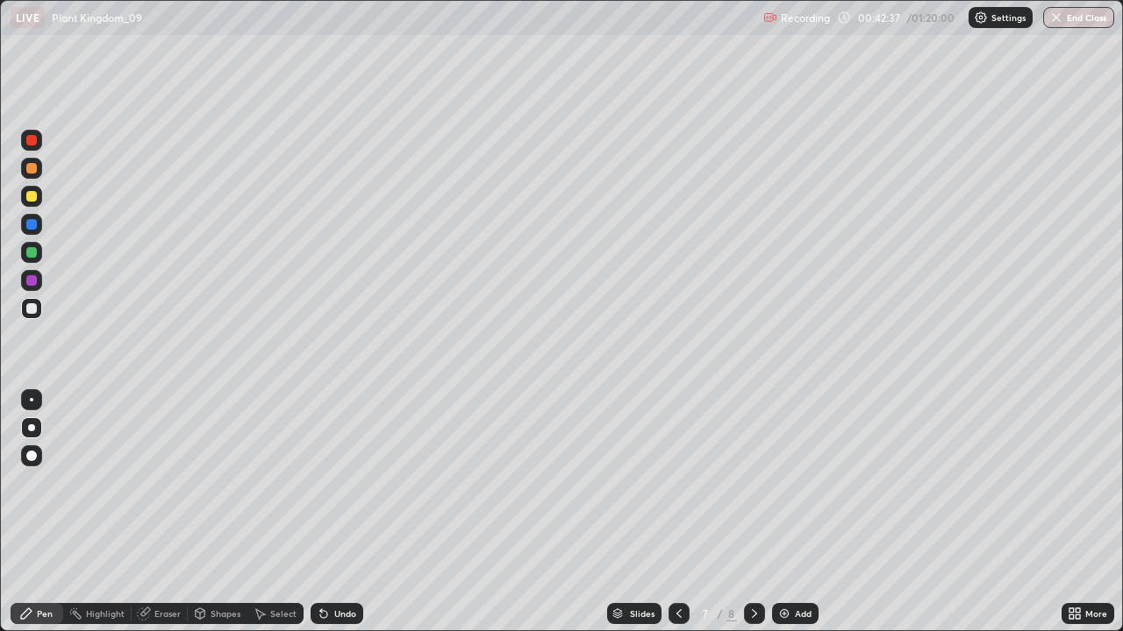
click at [680, 512] on div at bounding box center [678, 613] width 21 height 35
click at [750, 512] on icon at bounding box center [754, 614] width 14 height 14
click at [677, 512] on icon at bounding box center [679, 614] width 14 height 14
click at [675, 512] on div at bounding box center [678, 613] width 21 height 21
click at [756, 512] on div at bounding box center [754, 613] width 21 height 21
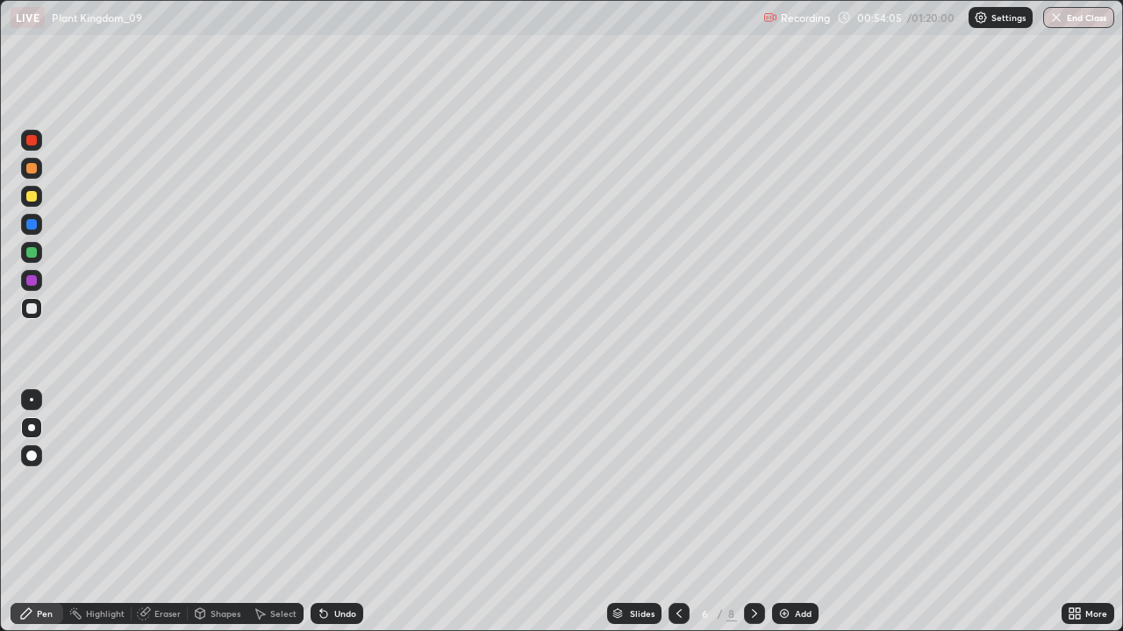
click at [750, 512] on icon at bounding box center [754, 614] width 14 height 14
click at [777, 512] on img at bounding box center [784, 614] width 14 height 14
click at [30, 280] on div at bounding box center [31, 280] width 11 height 11
click at [341, 512] on div "Undo" at bounding box center [345, 614] width 22 height 9
click at [30, 309] on div at bounding box center [31, 308] width 11 height 11
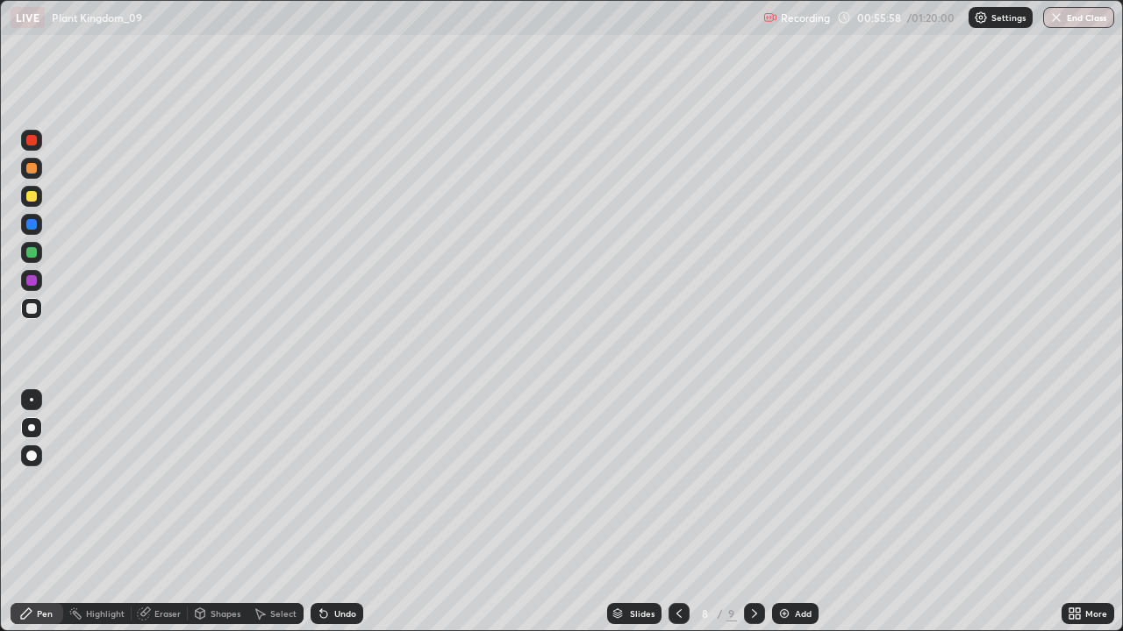
click at [32, 281] on div at bounding box center [31, 280] width 11 height 11
click at [1073, 512] on icon at bounding box center [1071, 617] width 4 height 4
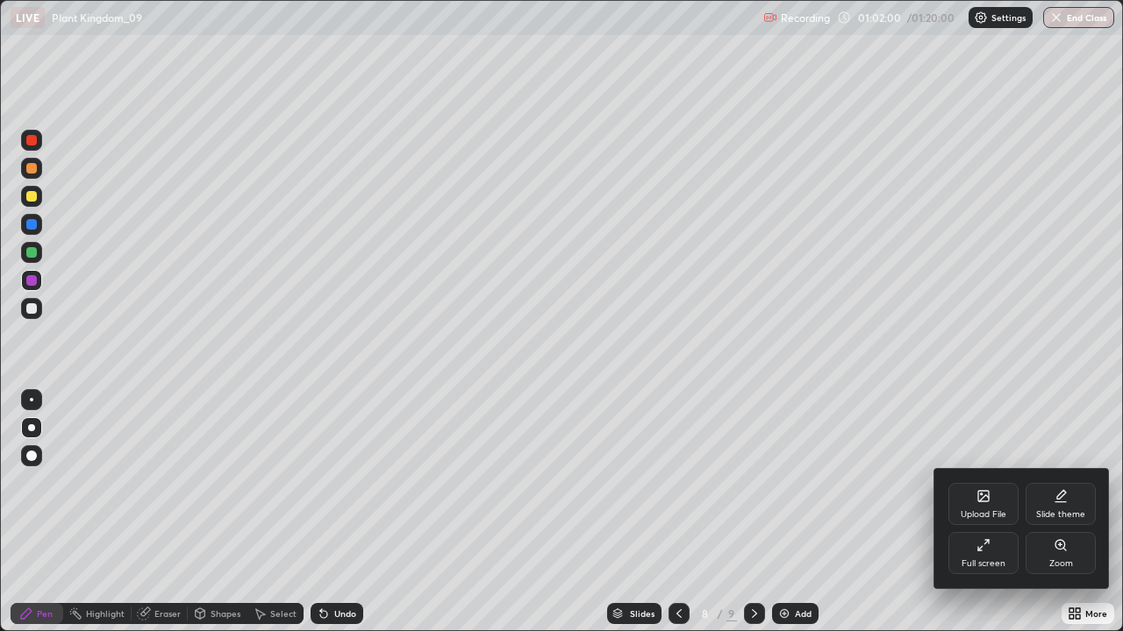
click at [984, 512] on div "Full screen" at bounding box center [983, 553] width 70 height 42
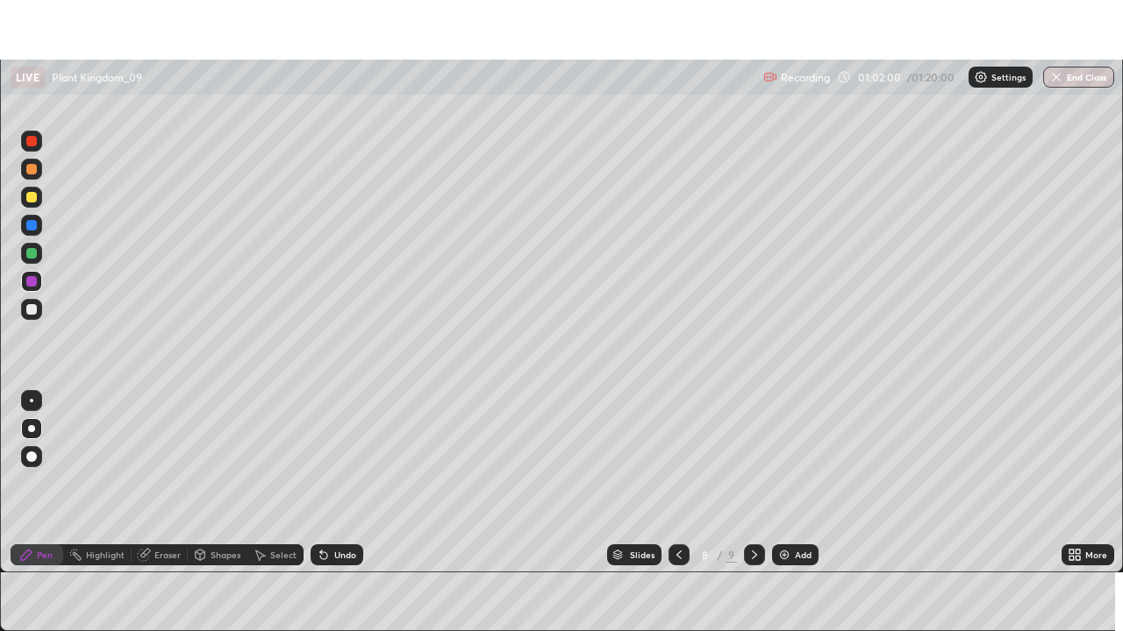
scroll to position [87186, 86577]
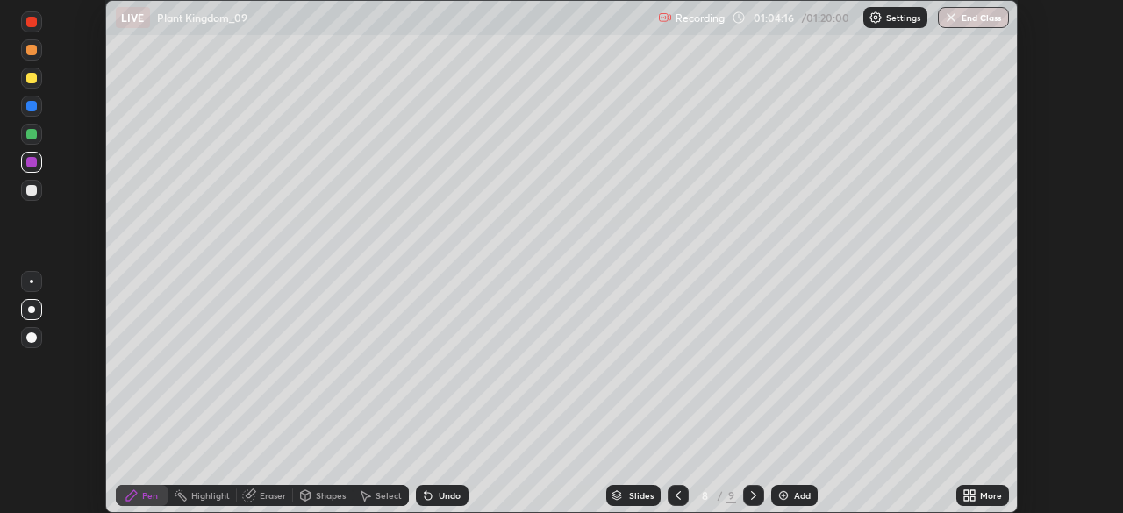
click at [973, 499] on icon at bounding box center [972, 498] width 4 height 4
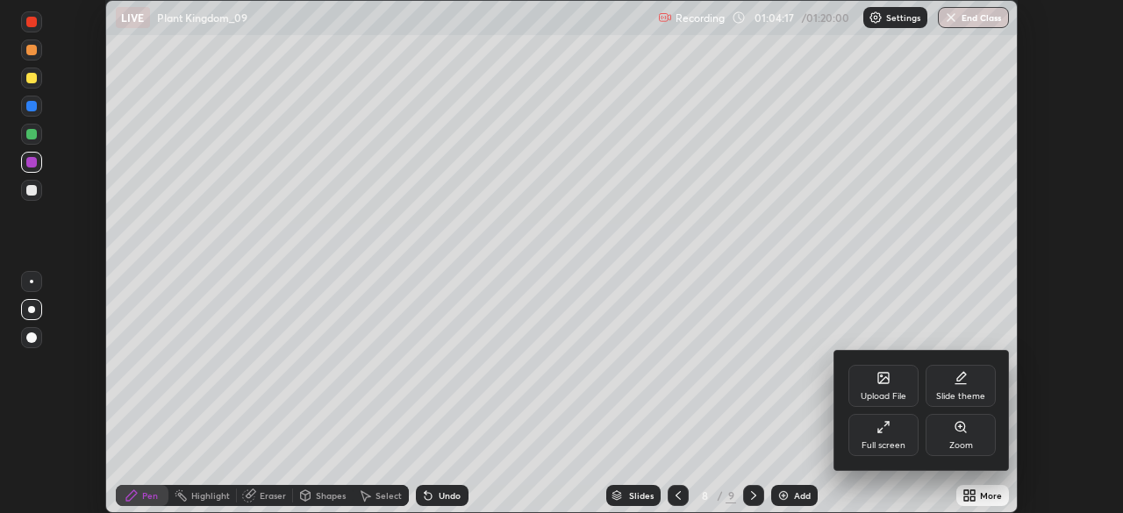
click at [898, 437] on div "Full screen" at bounding box center [883, 435] width 70 height 42
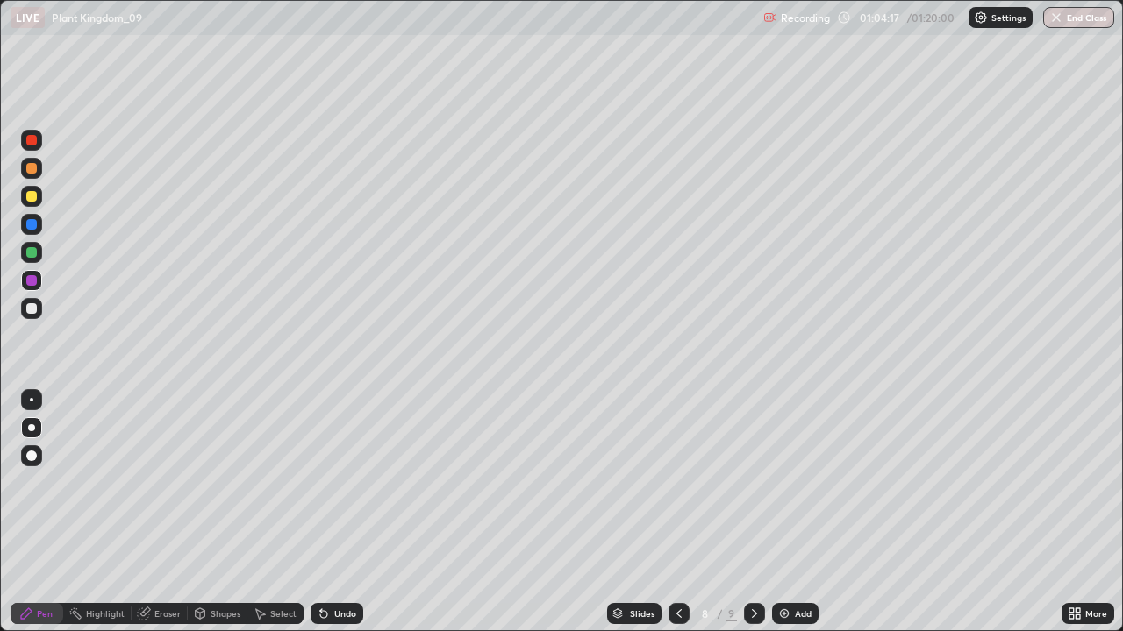
scroll to position [631, 1123]
click at [788, 512] on img at bounding box center [784, 614] width 14 height 14
click at [38, 306] on div at bounding box center [31, 308] width 21 height 21
click at [350, 512] on div "Undo" at bounding box center [336, 613] width 53 height 21
click at [344, 512] on div "Undo" at bounding box center [345, 614] width 22 height 9
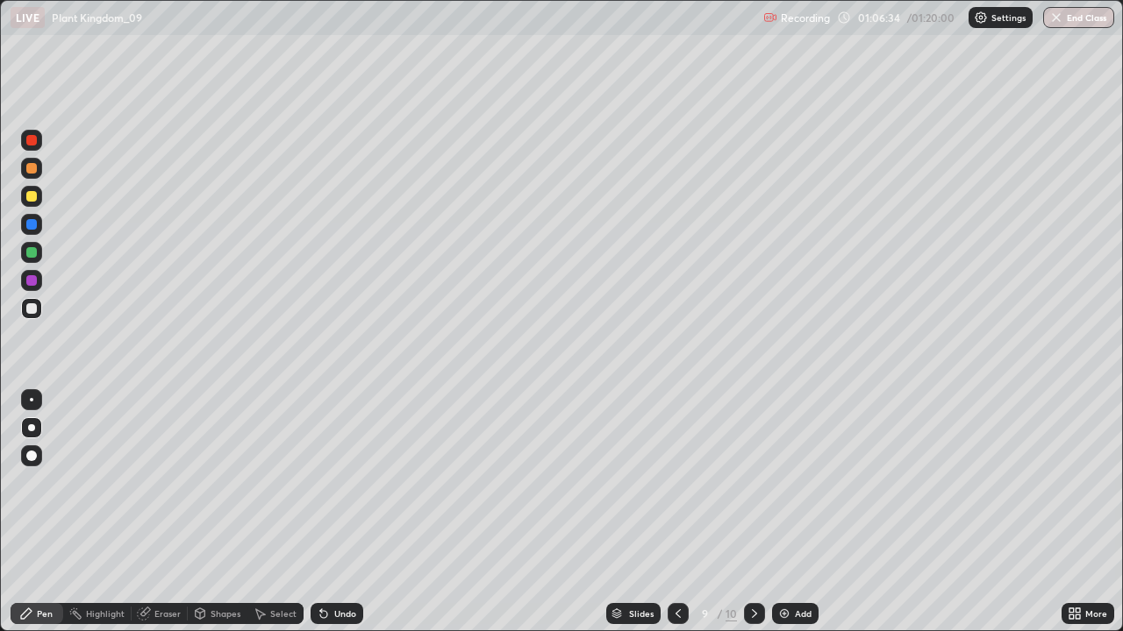
click at [321, 512] on icon at bounding box center [323, 614] width 7 height 7
click at [326, 512] on div "Undo" at bounding box center [336, 613] width 53 height 21
click at [330, 512] on div "Undo" at bounding box center [336, 613] width 53 height 21
click at [320, 512] on icon at bounding box center [321, 611] width 2 height 2
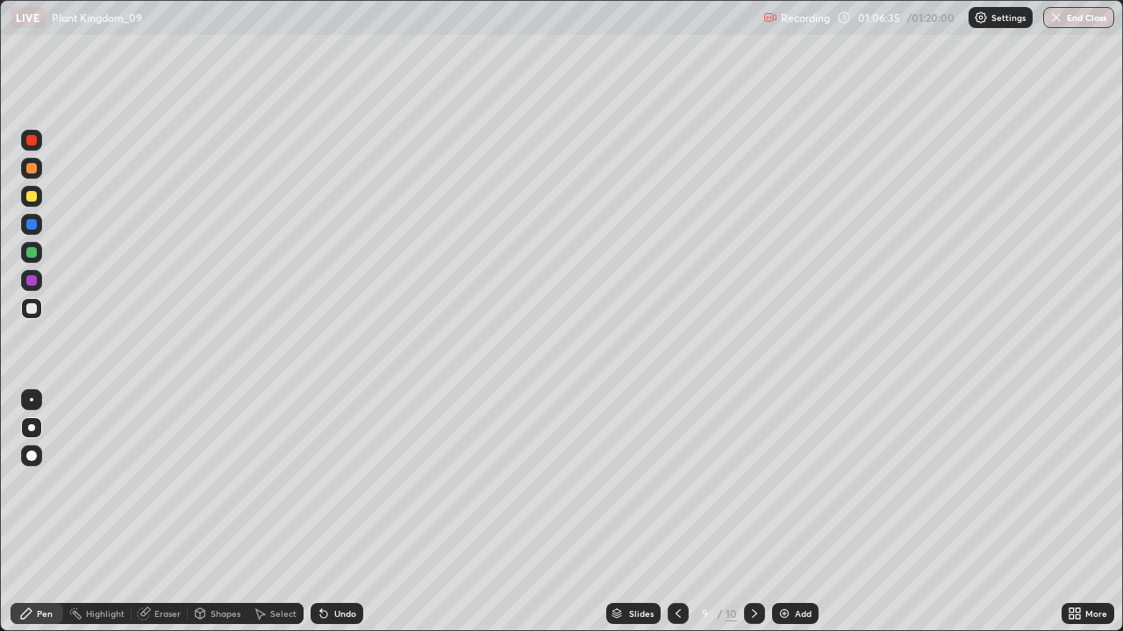
click at [320, 512] on icon at bounding box center [321, 611] width 2 height 2
click at [320, 512] on icon at bounding box center [323, 614] width 7 height 7
